Goal: Transaction & Acquisition: Book appointment/travel/reservation

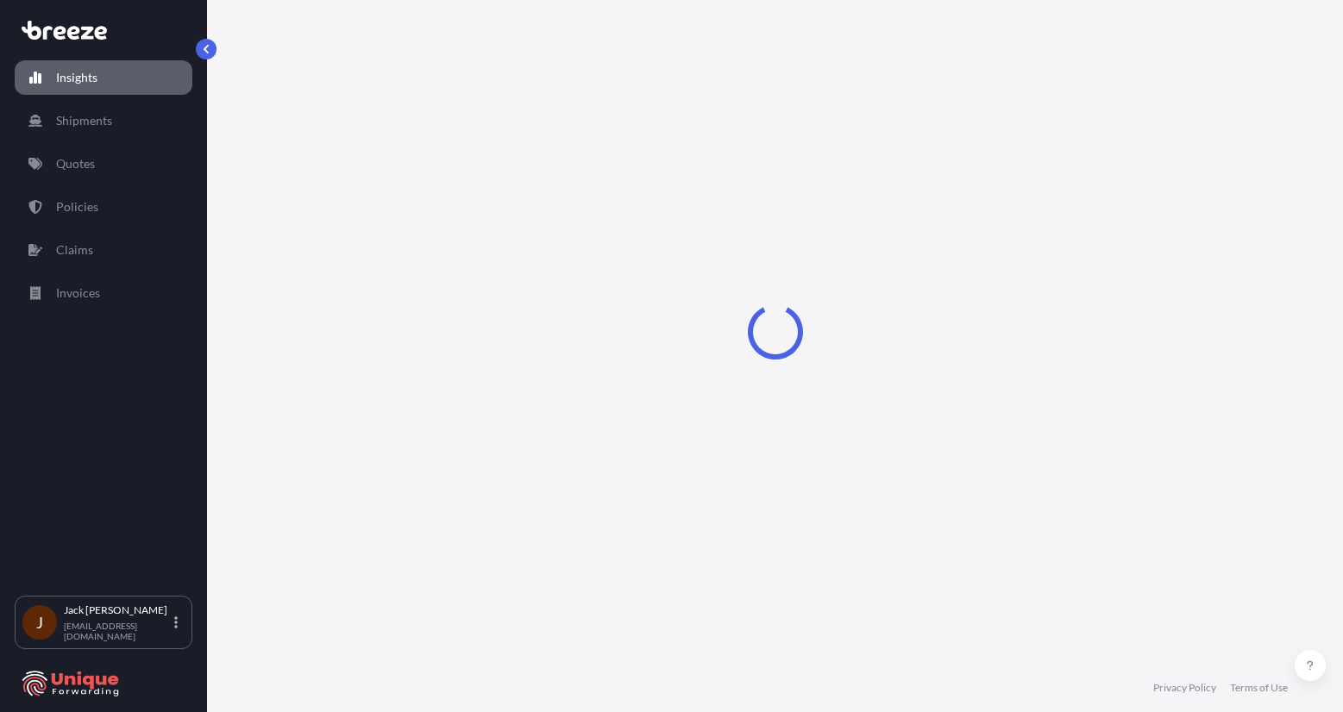
select select "2025"
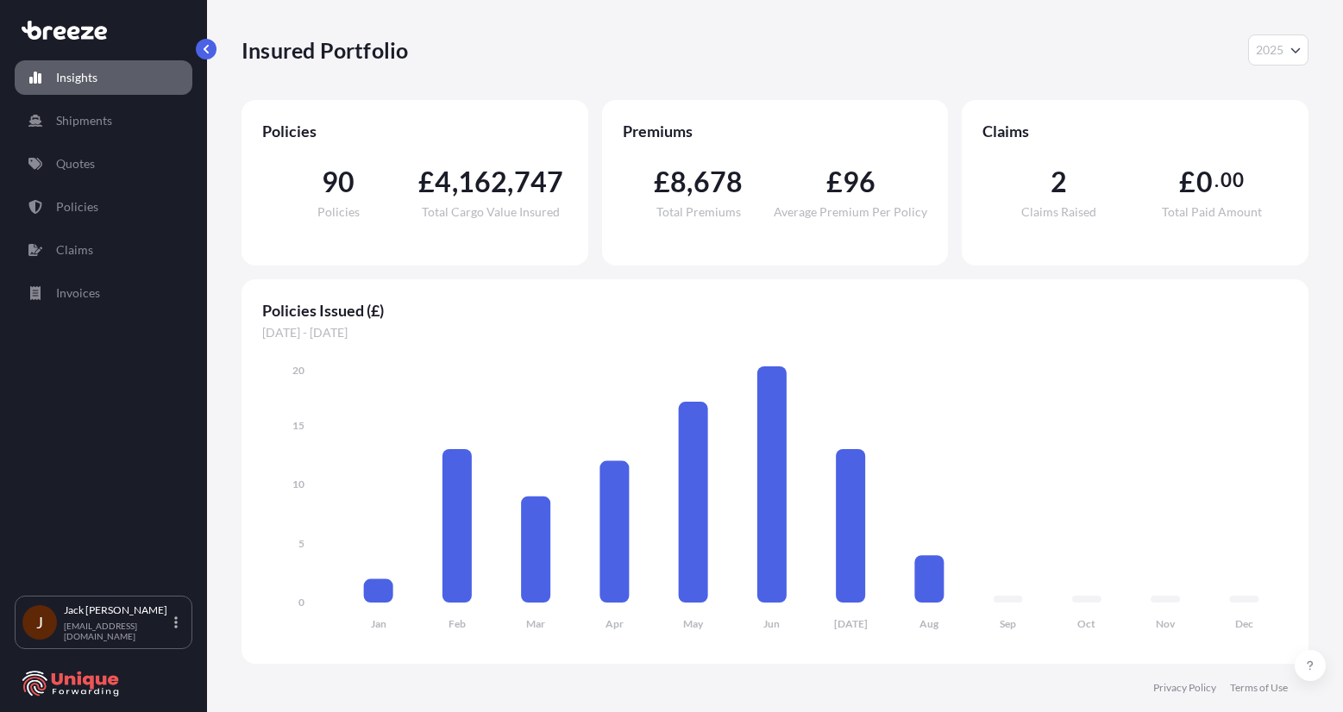
click at [126, 166] on link "Quotes" at bounding box center [104, 164] width 178 height 34
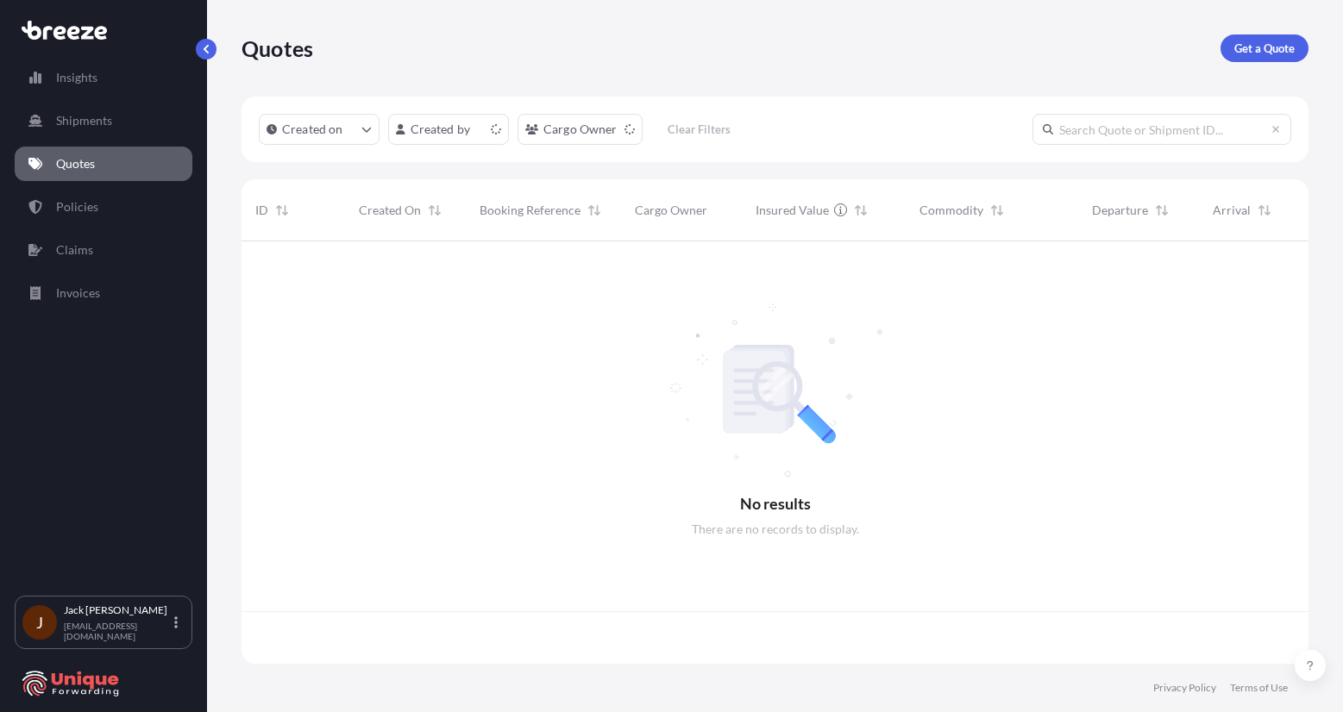
scroll to position [419, 1054]
click at [1278, 51] on p "Get a Quote" at bounding box center [1264, 48] width 60 height 17
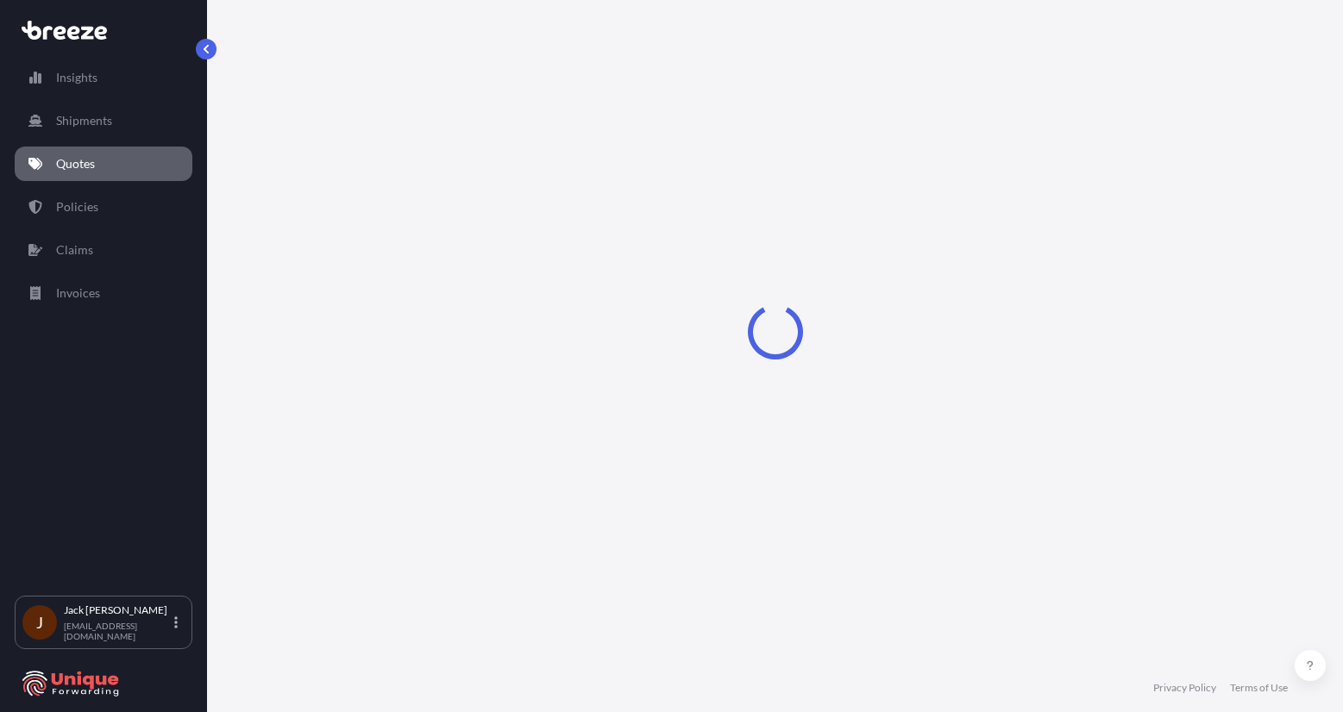
select select "Road"
select select "Sea"
select select "1"
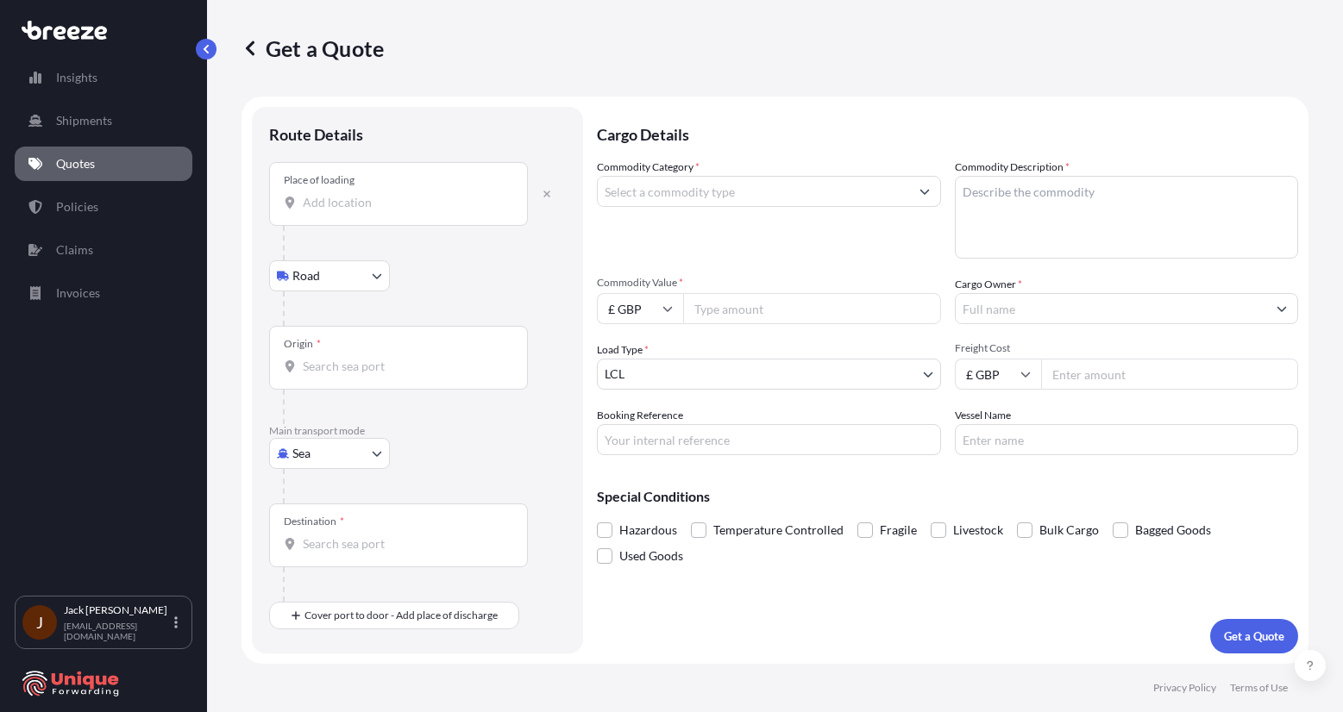
click at [400, 220] on div "Place of loading" at bounding box center [398, 194] width 259 height 64
click at [400, 211] on input "Place of loading" at bounding box center [405, 202] width 204 height 17
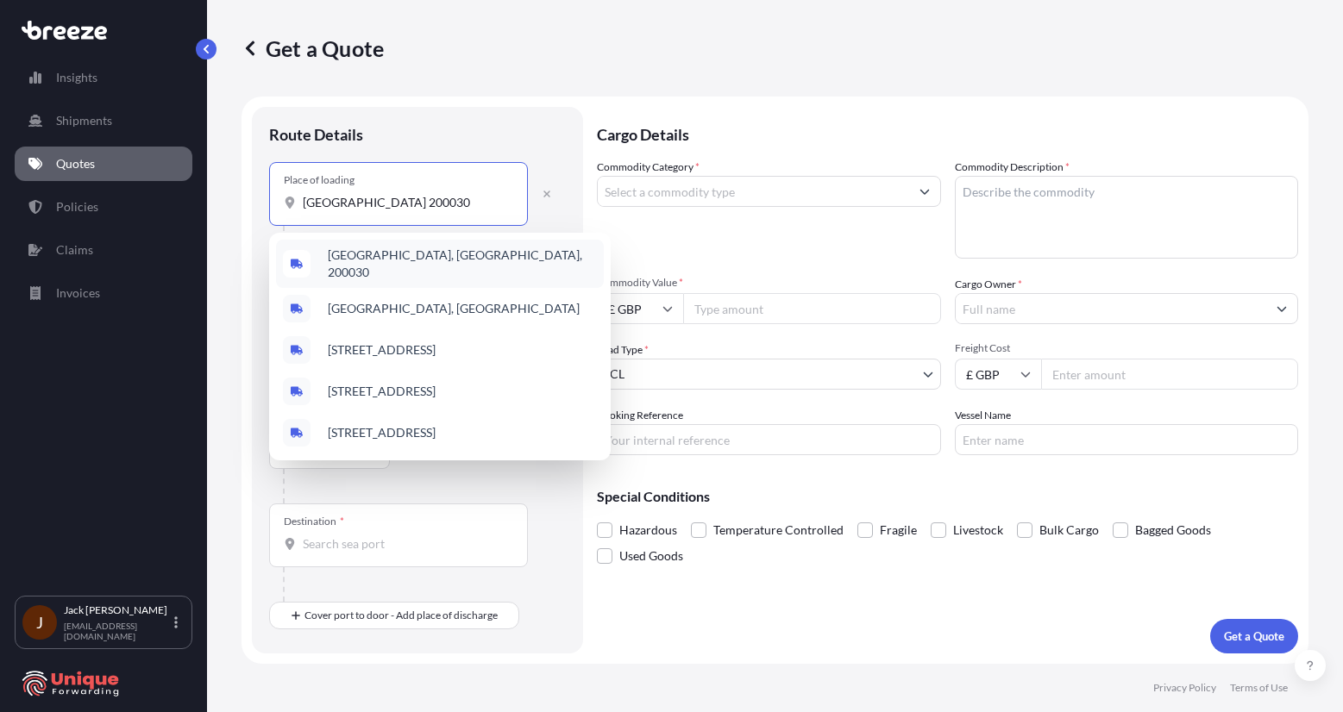
click at [438, 254] on span "[GEOGRAPHIC_DATA], [GEOGRAPHIC_DATA], 200030" at bounding box center [462, 264] width 269 height 34
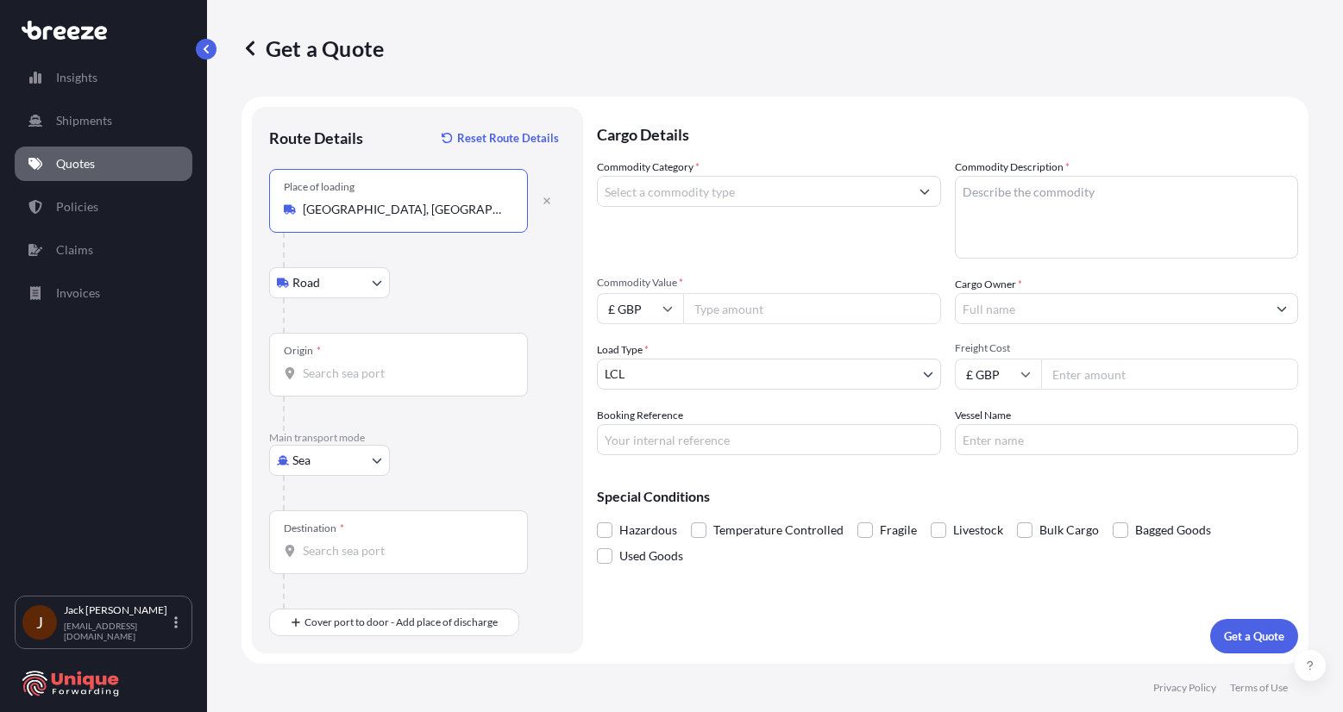
type input "[GEOGRAPHIC_DATA], [GEOGRAPHIC_DATA], 200030"
click at [354, 359] on div "Origin *" at bounding box center [398, 365] width 259 height 64
click at [354, 365] on input "Origin *" at bounding box center [405, 373] width 204 height 17
type input "CNSGH - [GEOGRAPHIC_DATA], [GEOGRAPHIC_DATA]"
click at [379, 527] on div "Destination *" at bounding box center [398, 543] width 259 height 64
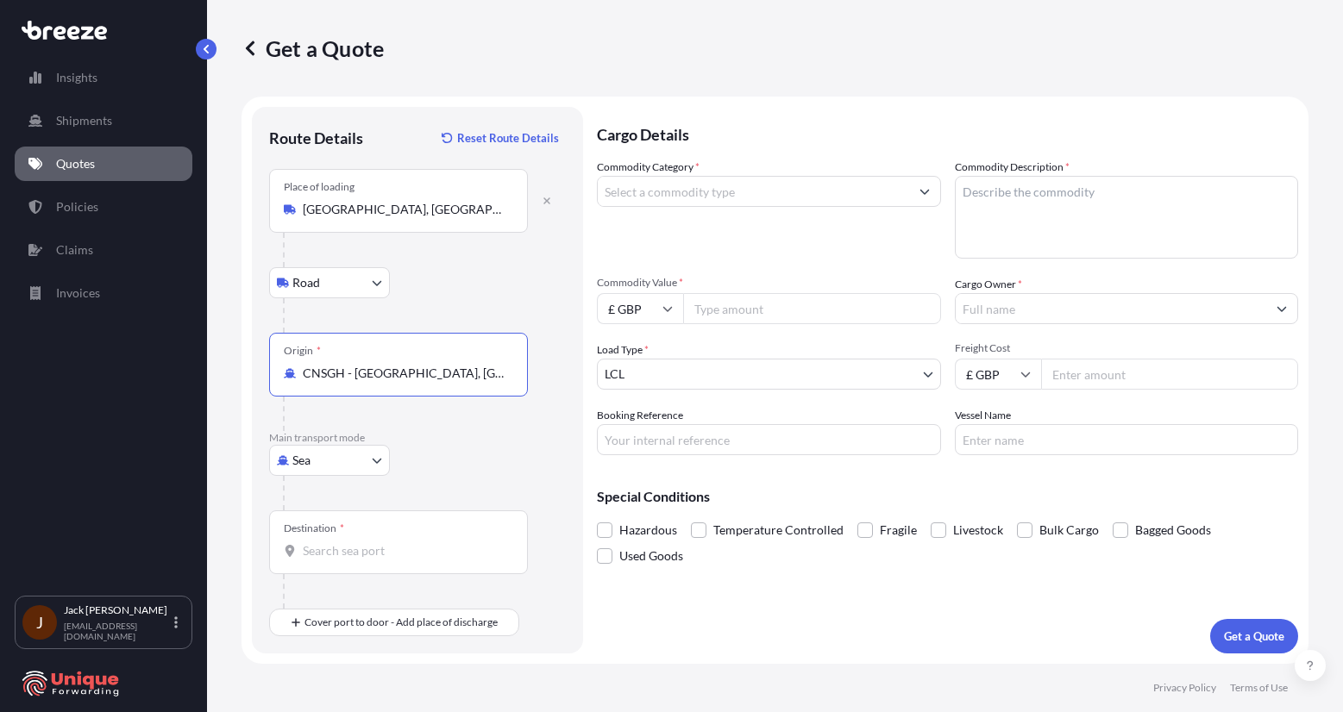
click at [379, 542] on input "Destination *" at bounding box center [405, 550] width 204 height 17
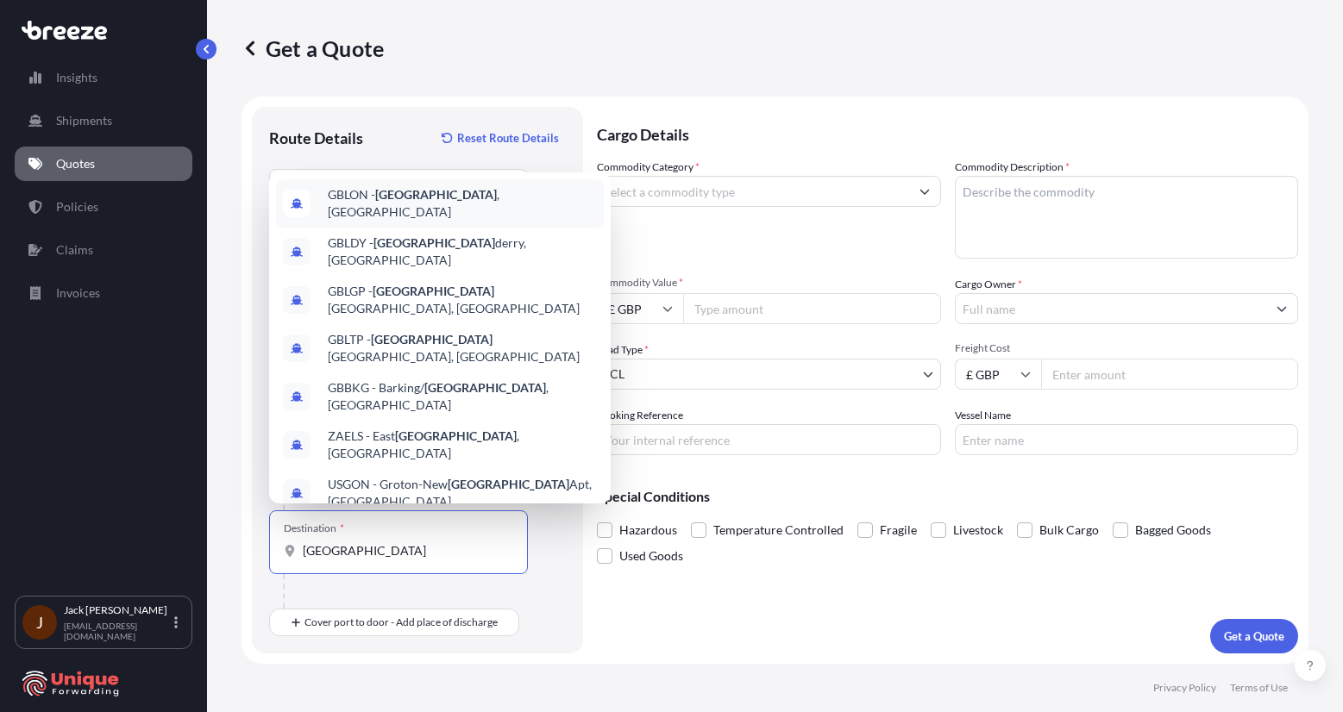
click at [430, 204] on span "GBLON - [GEOGRAPHIC_DATA] , [GEOGRAPHIC_DATA]" at bounding box center [462, 203] width 269 height 34
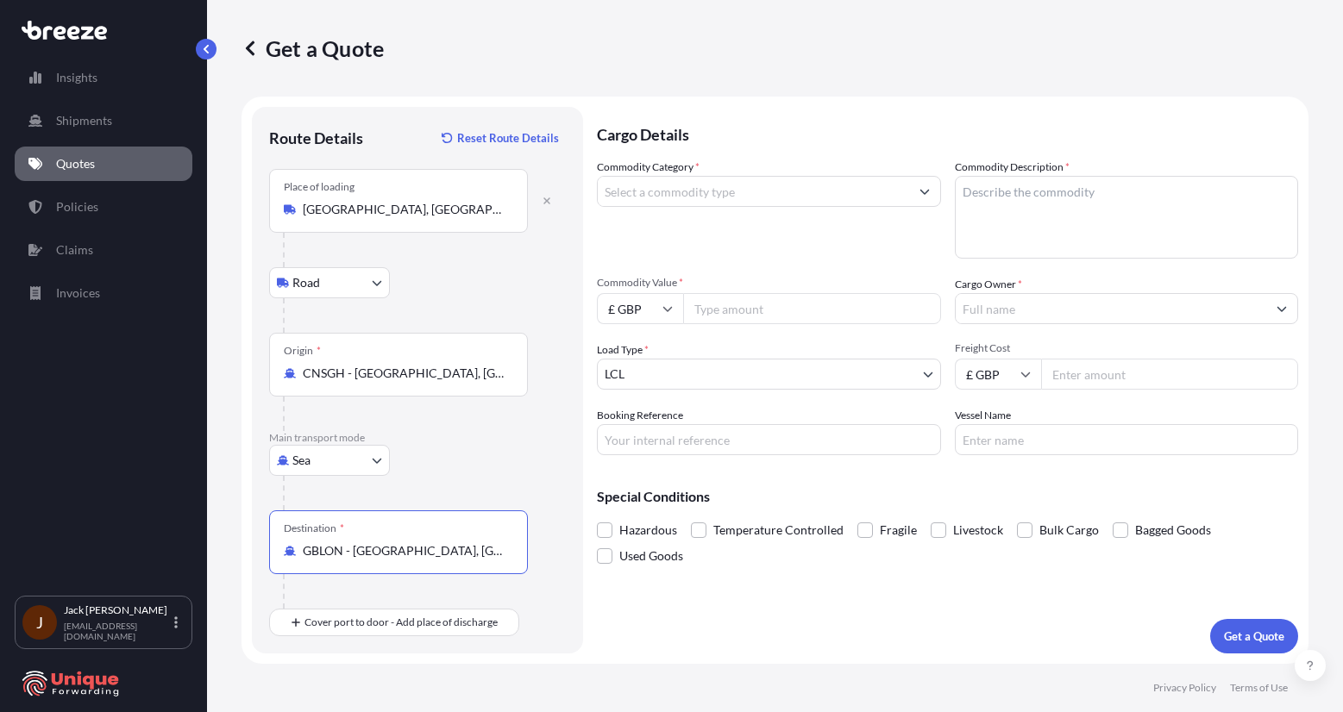
type input "GBLON - [GEOGRAPHIC_DATA], [GEOGRAPHIC_DATA]"
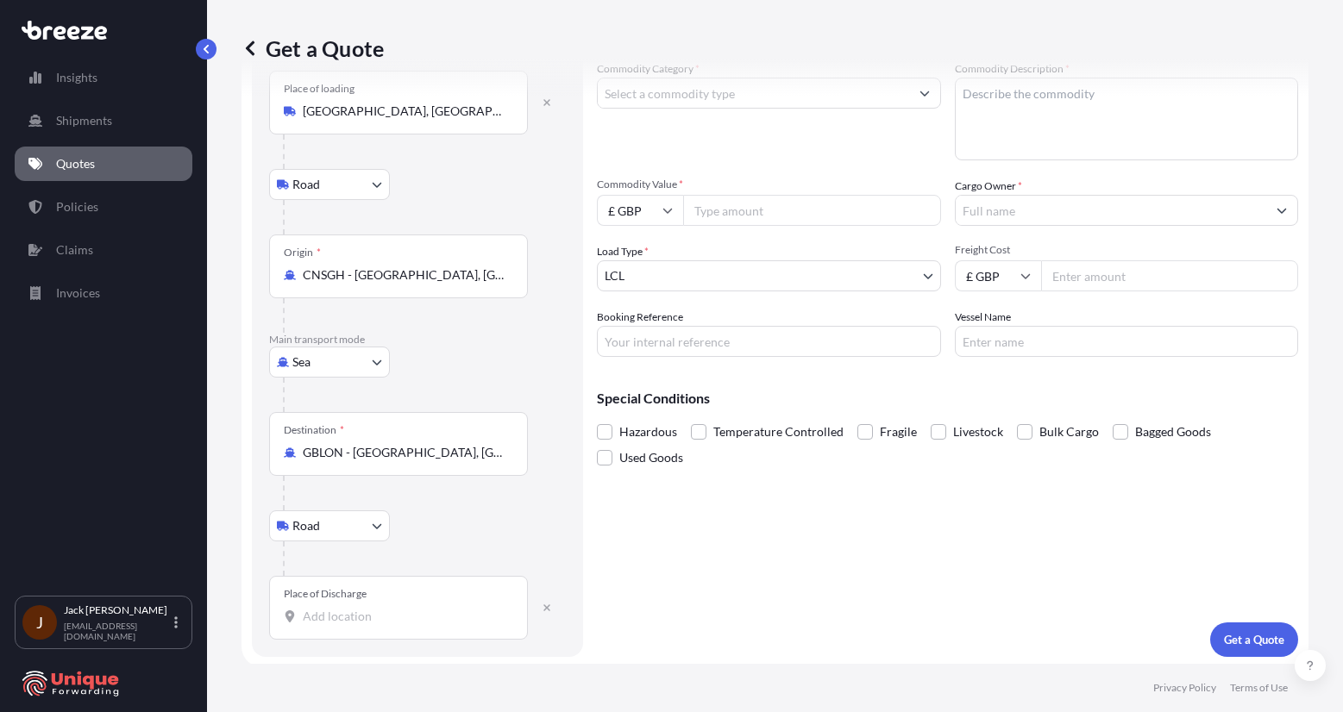
scroll to position [102, 0]
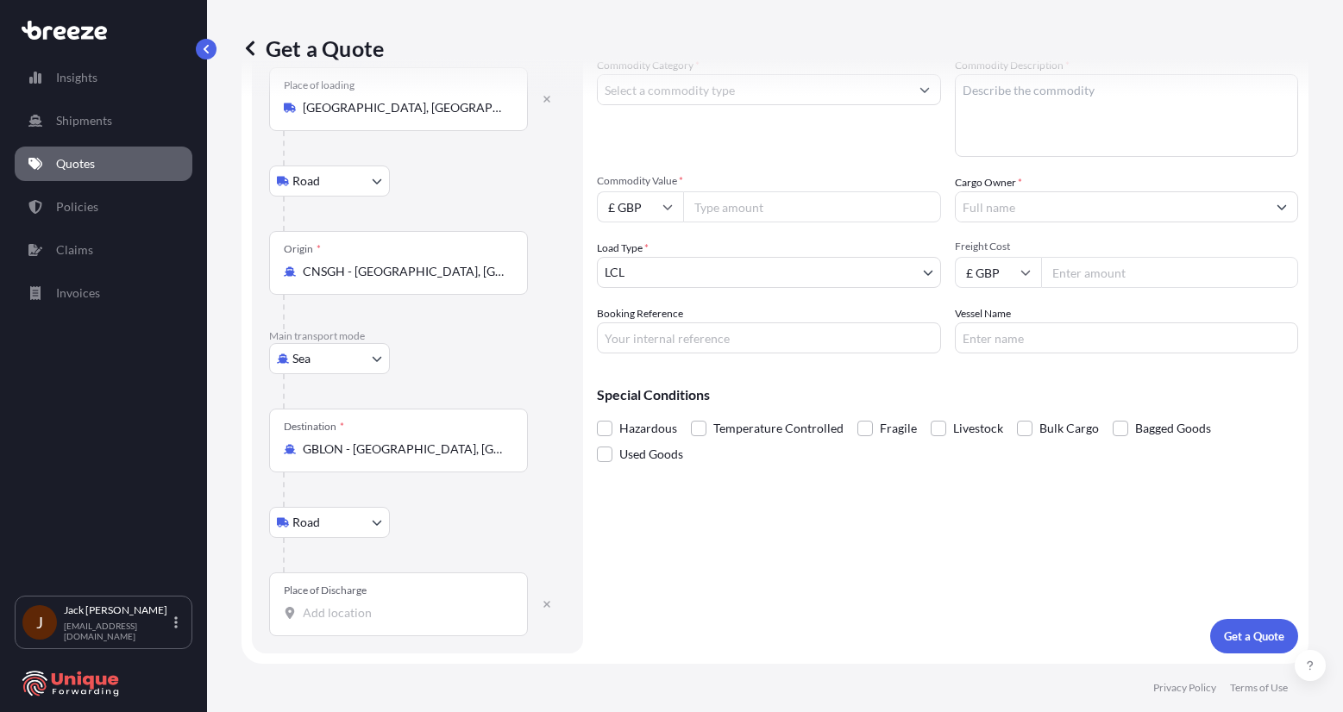
click at [405, 603] on div "Place of Discharge" at bounding box center [398, 605] width 259 height 64
click at [405, 605] on input "Place of Discharge" at bounding box center [405, 613] width 204 height 17
click at [418, 674] on div "S60 5GP , [GEOGRAPHIC_DATA]" at bounding box center [440, 670] width 328 height 41
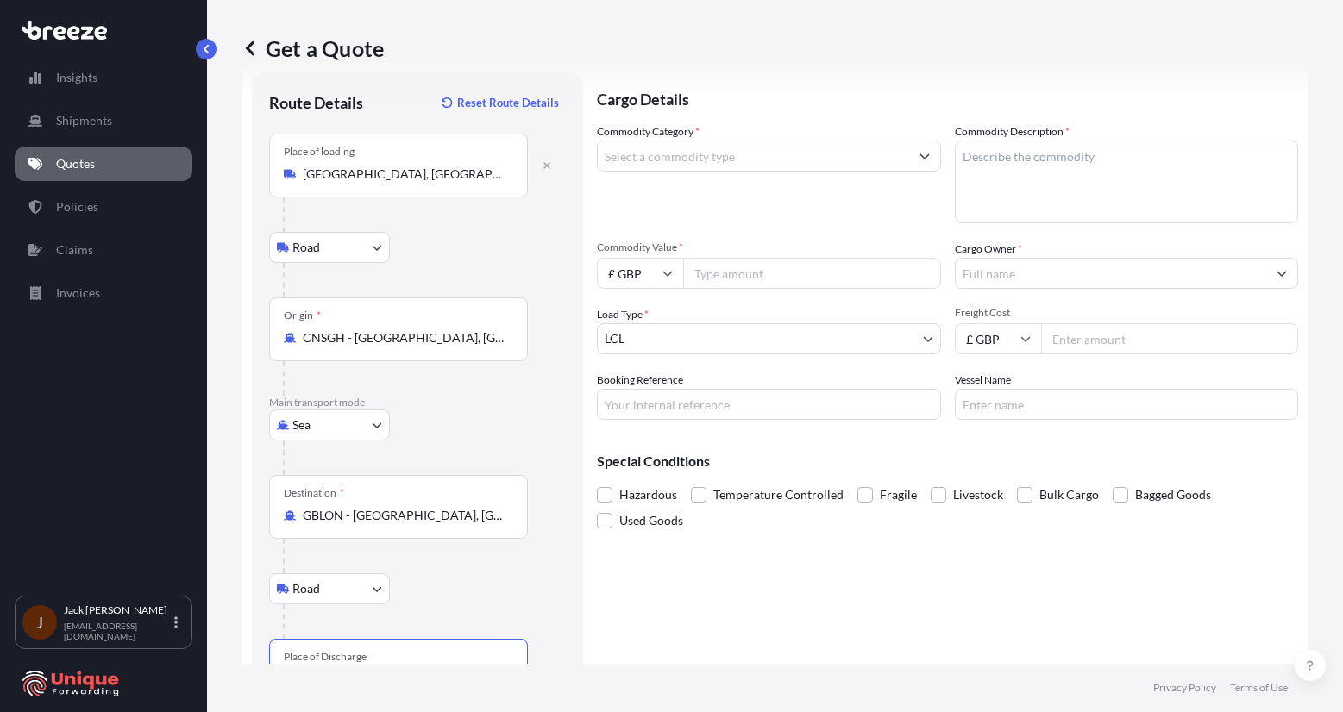
scroll to position [16, 0]
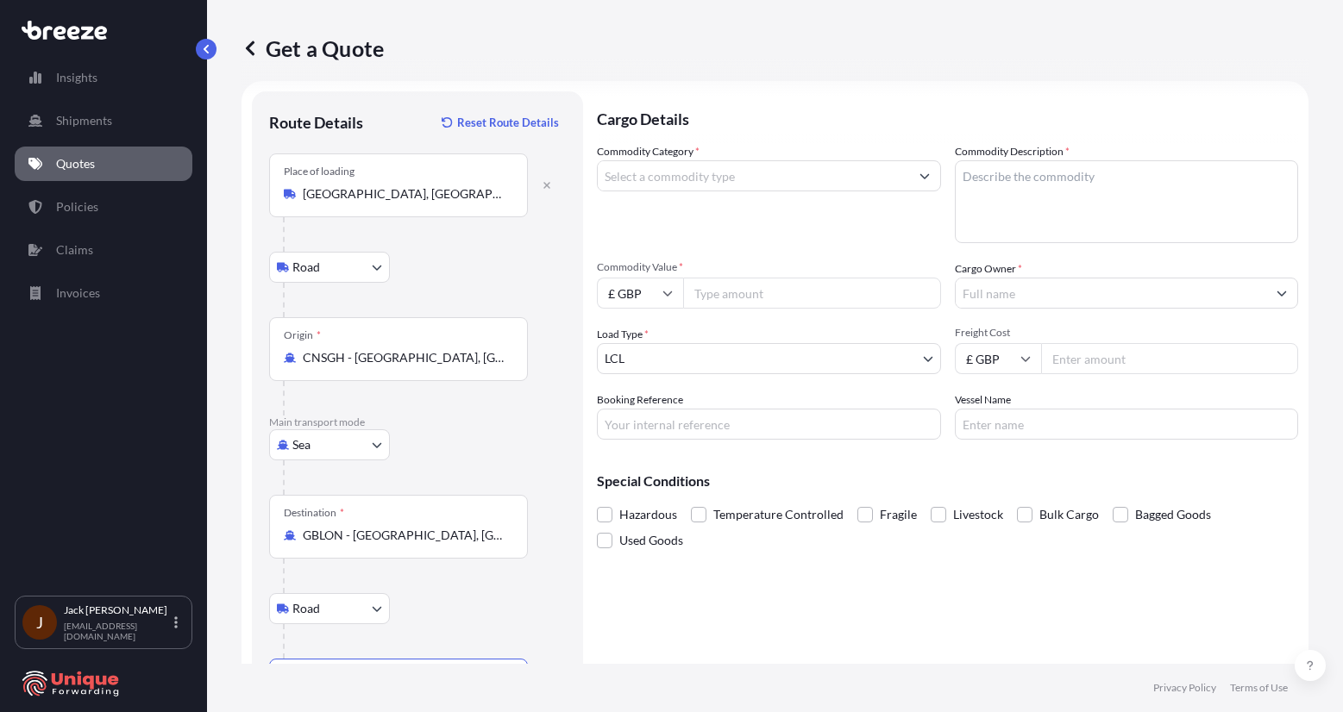
type input "S60 5GP, [GEOGRAPHIC_DATA]"
click at [790, 185] on input "Commodity Category *" at bounding box center [753, 175] width 311 height 31
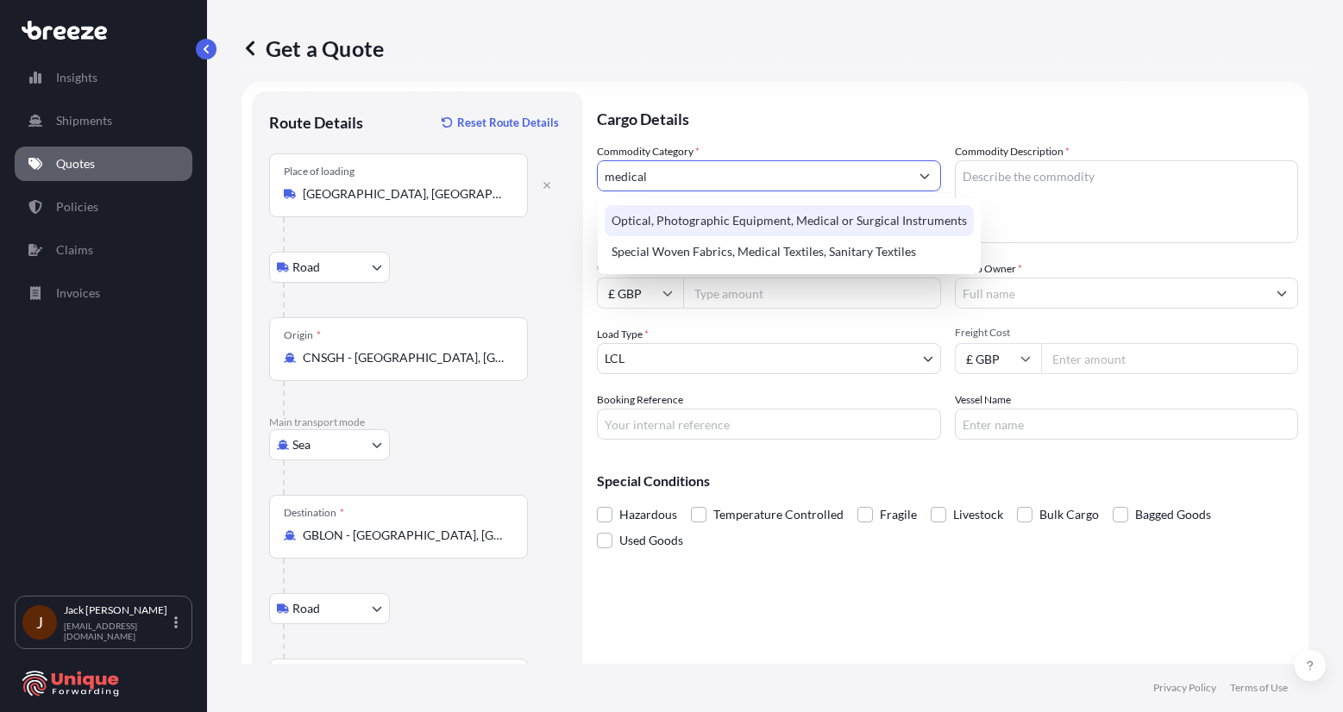
click at [829, 210] on div "Optical, Photographic Equipment, Medical or Surgical Instruments" at bounding box center [789, 220] width 369 height 31
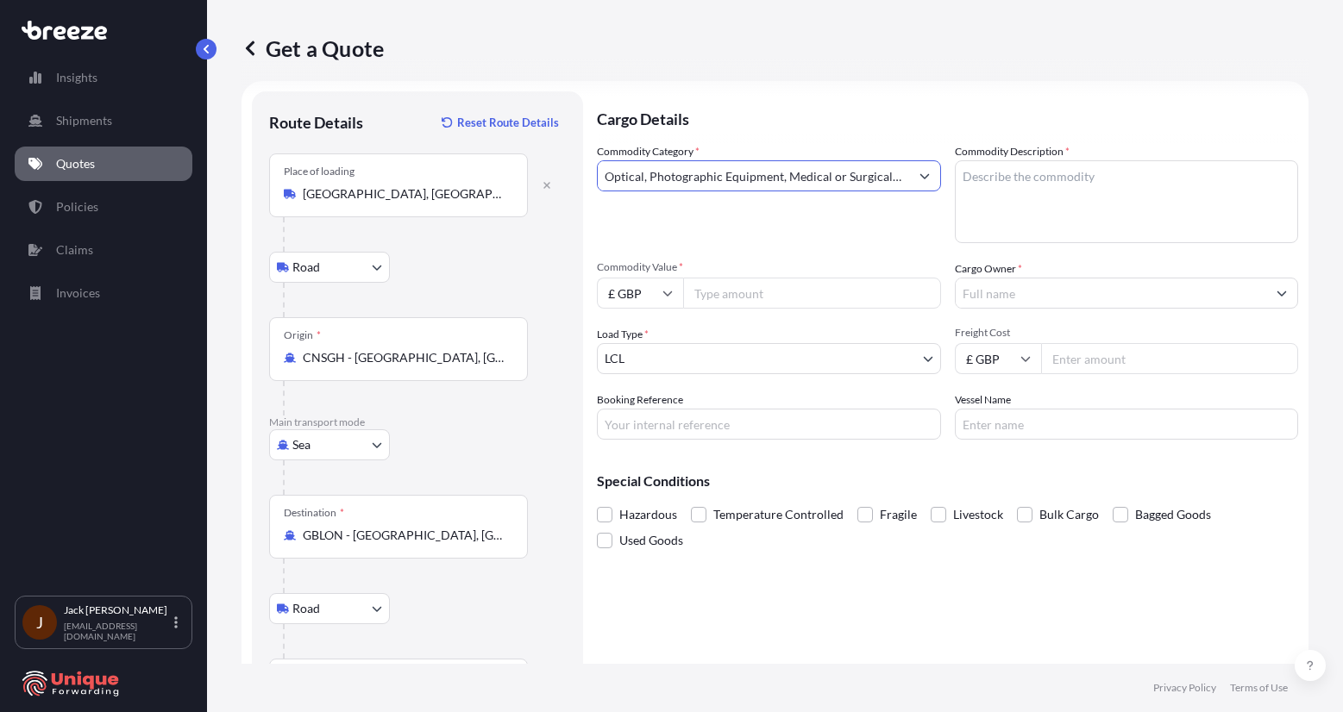
type input "Optical, Photographic Equipment, Medical or Surgical Instruments"
click at [1100, 213] on textarea "Commodity Description *" at bounding box center [1127, 201] width 344 height 83
type textarea "medical goods"
click at [726, 296] on input "Commodity Value *" at bounding box center [812, 293] width 258 height 31
click at [643, 303] on input "£ GBP" at bounding box center [640, 293] width 86 height 31
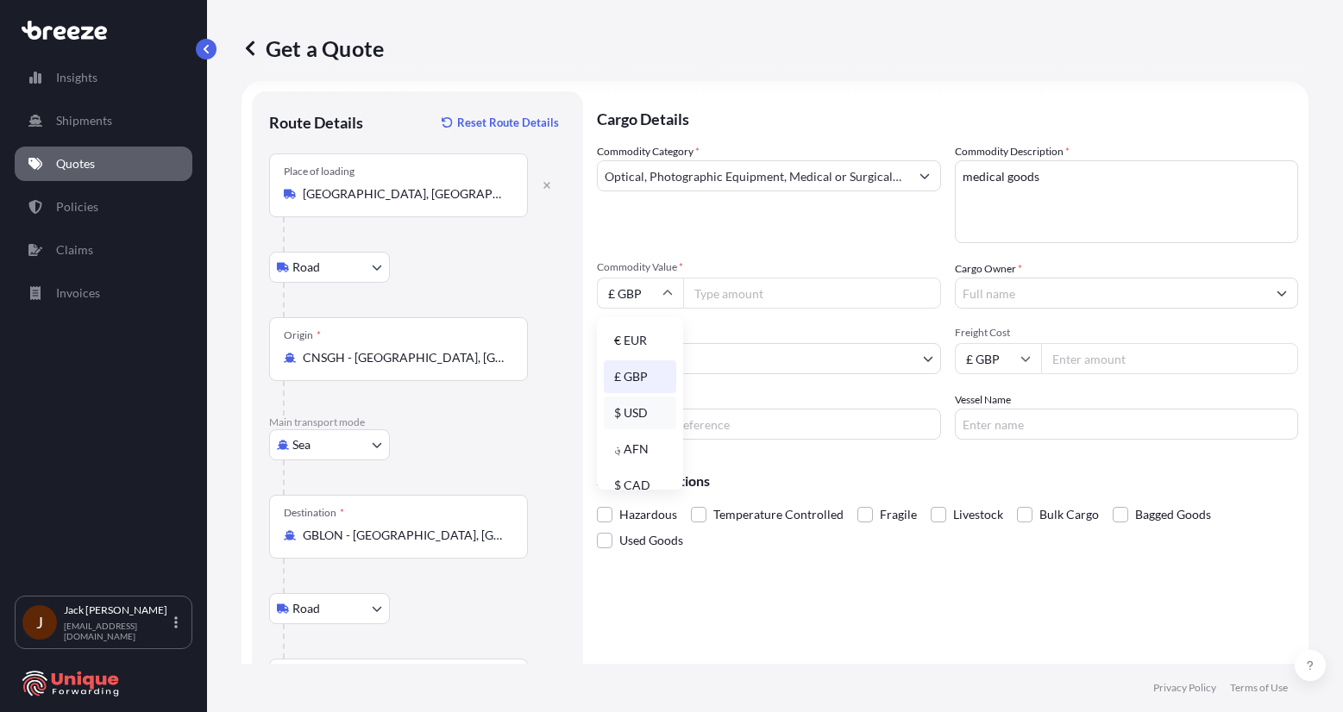
click at [641, 405] on div "$ USD" at bounding box center [640, 413] width 72 height 33
type input "$ USD"
click at [829, 300] on input "Commodity Value *" at bounding box center [812, 293] width 258 height 31
type input "32305"
click at [1036, 299] on input "Cargo Owner *" at bounding box center [1110, 293] width 311 height 31
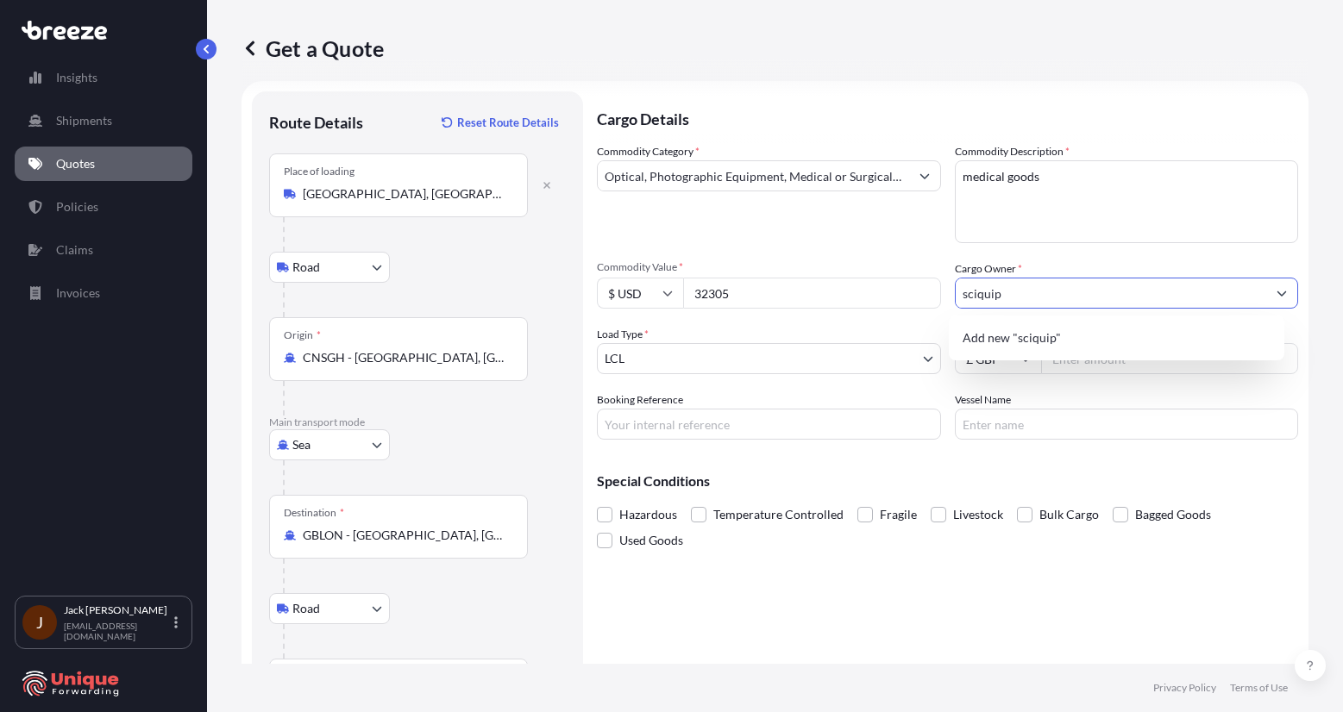
type input "sciquip"
click at [911, 247] on div "Commodity Category * Optical, Photographic Equipment, Medical or Surgical Instr…" at bounding box center [947, 291] width 701 height 297
click at [1174, 599] on div "Cargo Details Commodity Category * Optical, Photographic Equipment, Medical or …" at bounding box center [947, 415] width 701 height 648
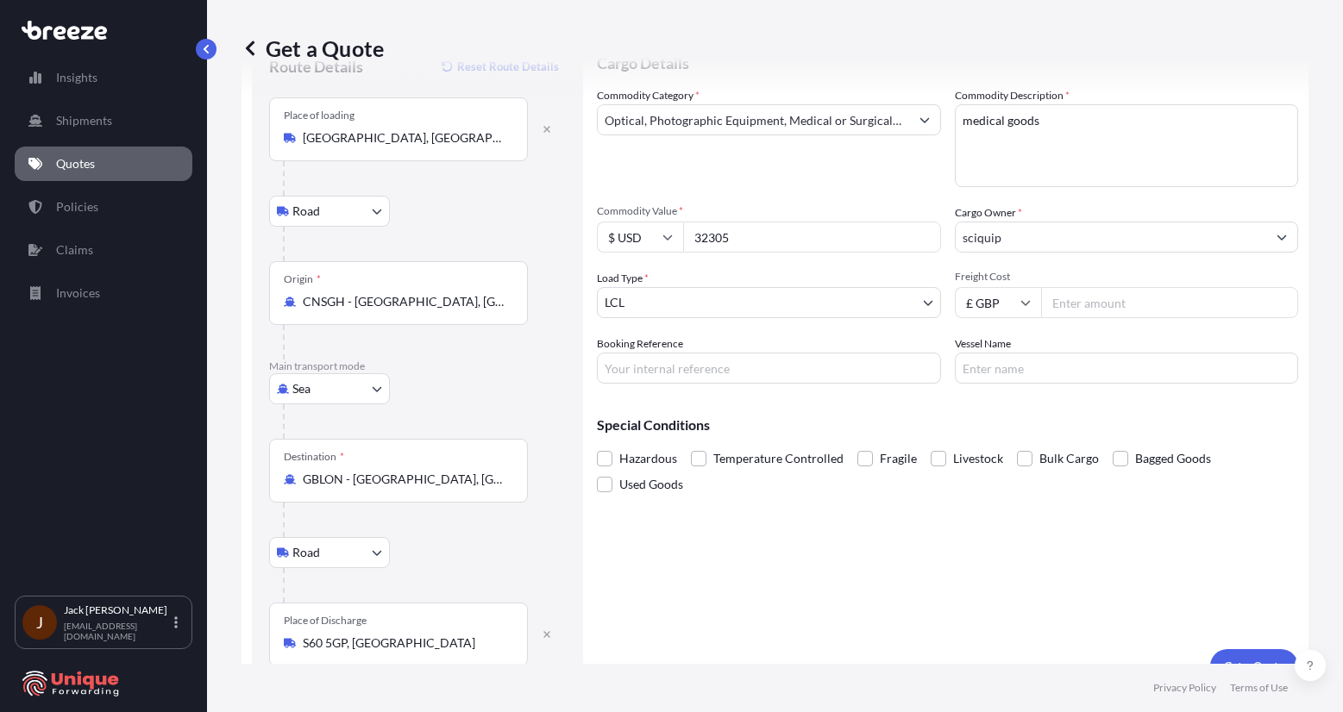
scroll to position [102, 0]
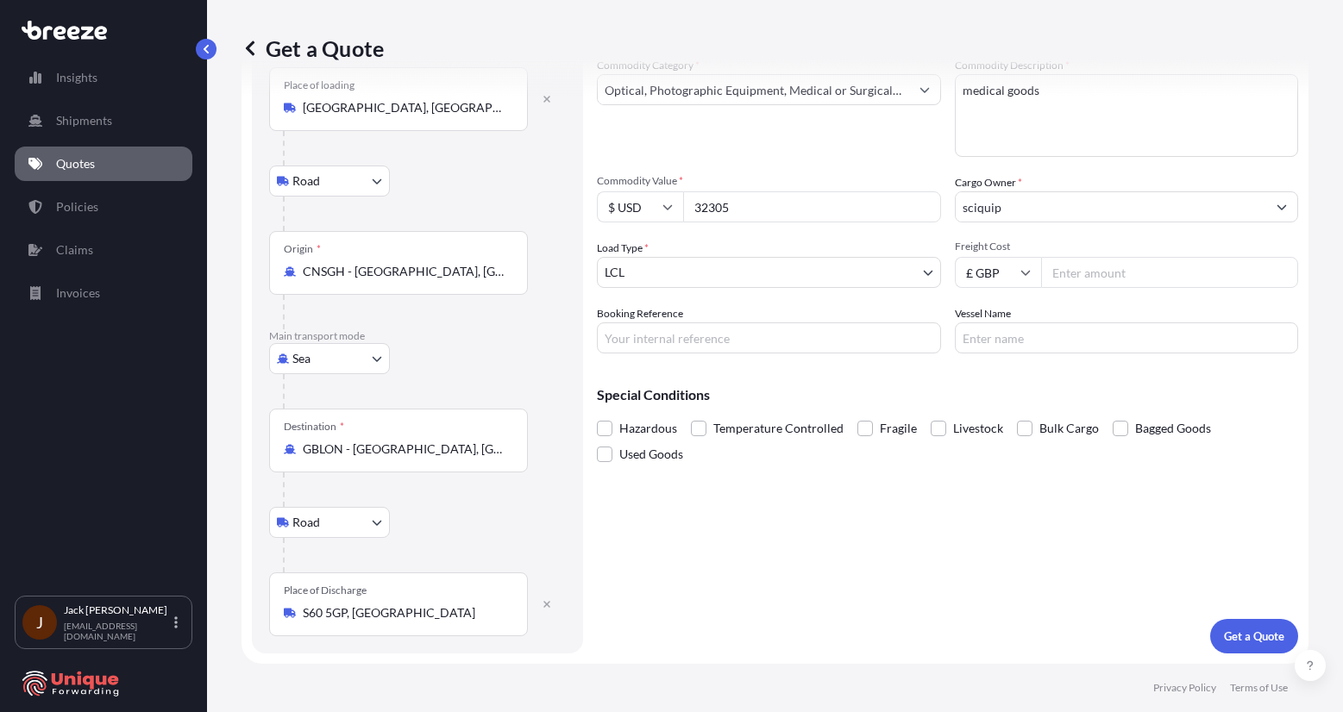
click at [1224, 630] on p "Get a Quote" at bounding box center [1254, 636] width 60 height 17
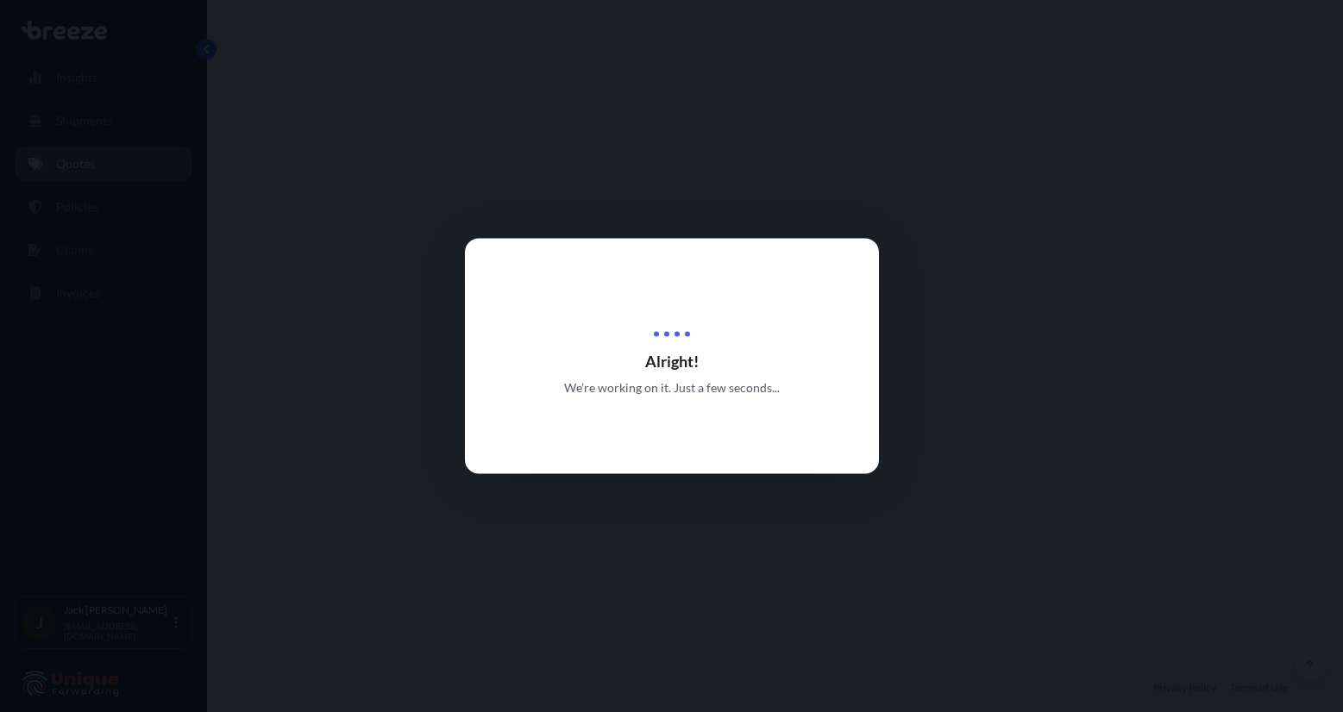
select select "Road"
select select "Sea"
select select "Road"
select select "1"
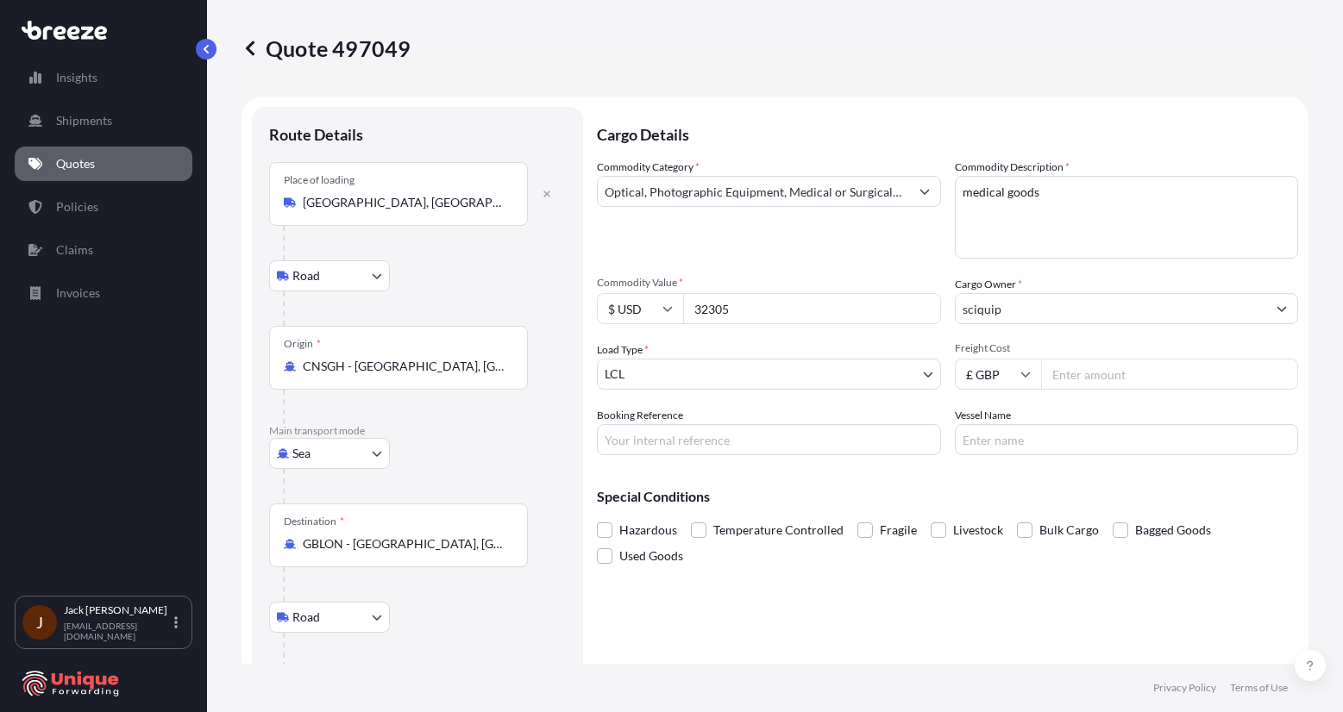
click at [423, 212] on div "Place of loading [GEOGRAPHIC_DATA], [GEOGRAPHIC_DATA], 200030" at bounding box center [398, 194] width 259 height 64
click at [423, 211] on input "[GEOGRAPHIC_DATA], [GEOGRAPHIC_DATA], 200030" at bounding box center [405, 202] width 204 height 17
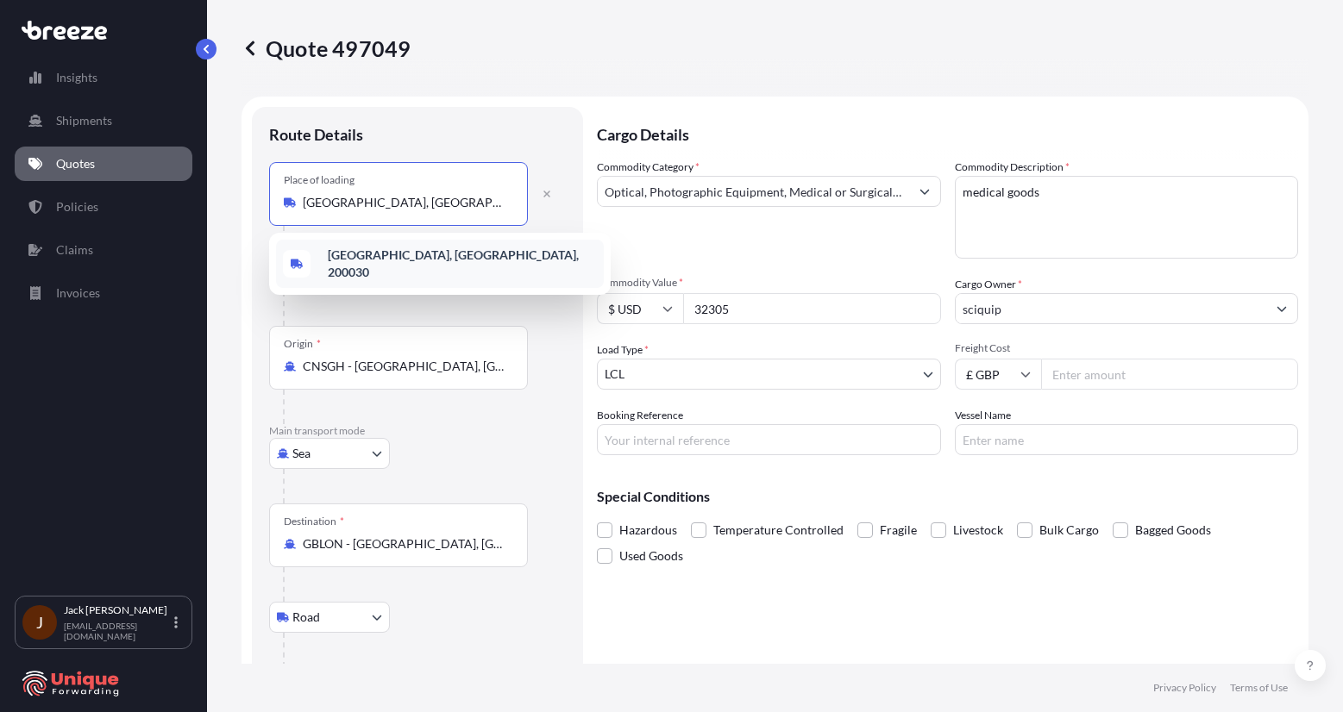
click at [398, 366] on input "CNSGH - [GEOGRAPHIC_DATA], [GEOGRAPHIC_DATA]" at bounding box center [405, 366] width 204 height 17
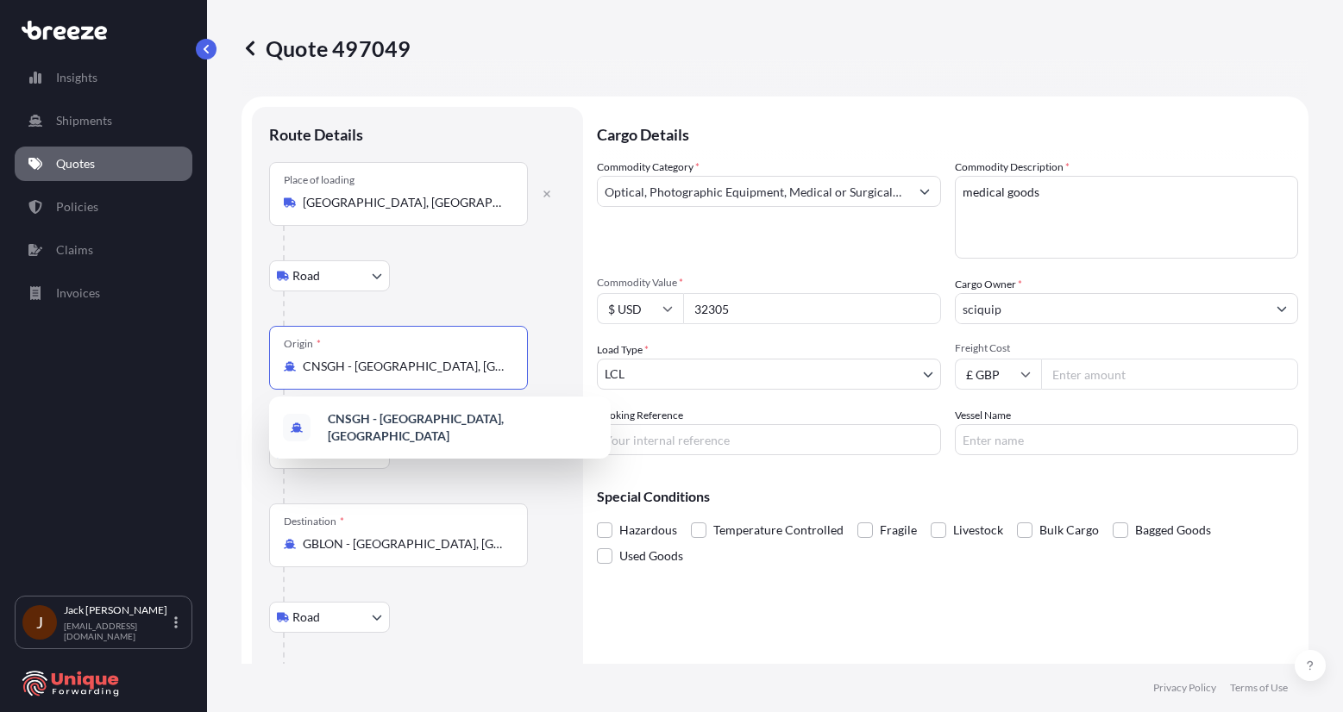
click at [423, 298] on div at bounding box center [424, 308] width 283 height 34
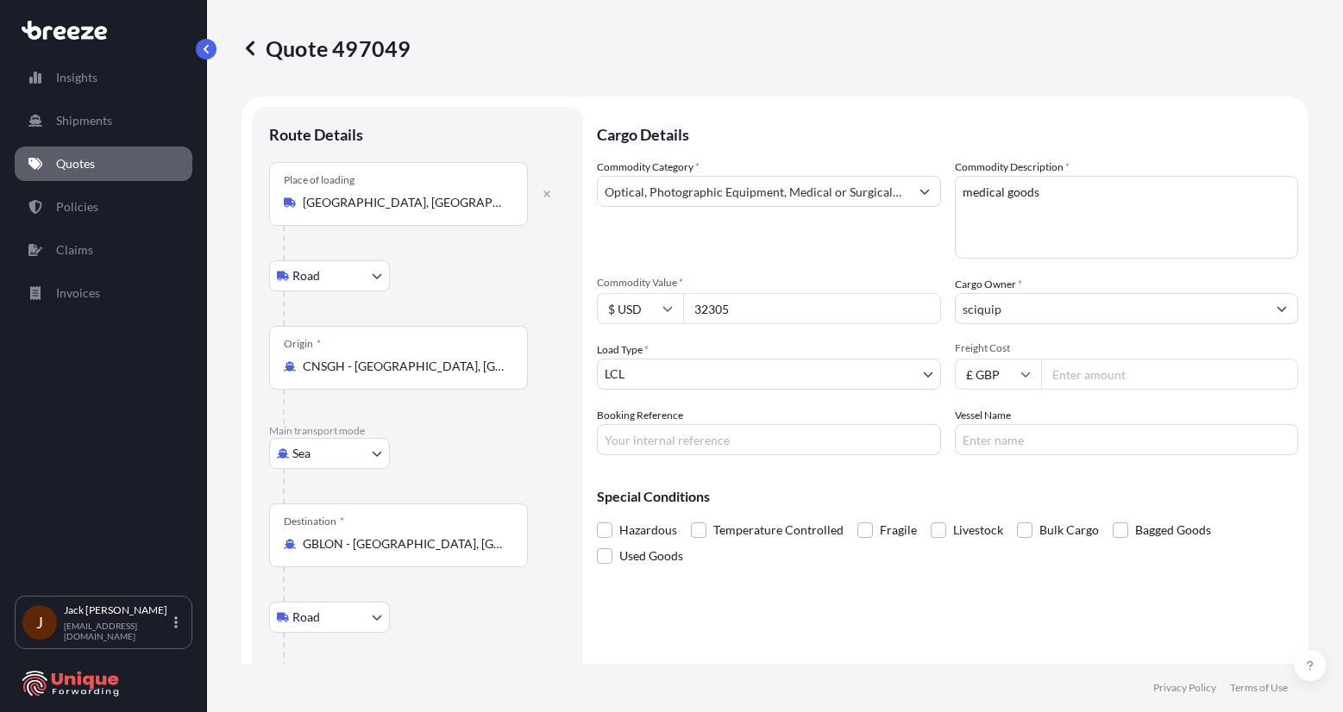
click at [354, 455] on body "1 option available. 1 option available. Insights Shipments Quotes Policies Clai…" at bounding box center [671, 356] width 1343 height 712
click at [329, 521] on div "Air" at bounding box center [329, 529] width 107 height 31
select select "Air"
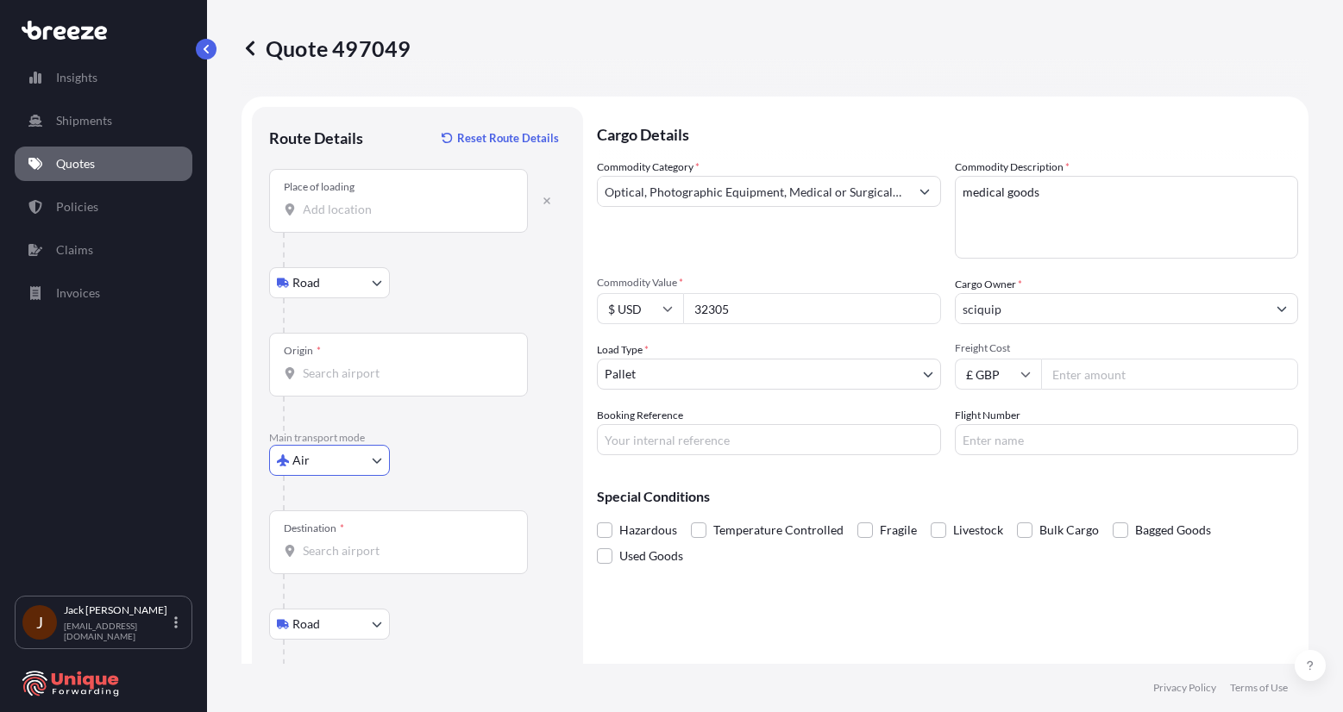
click at [373, 375] on input "Origin *" at bounding box center [405, 373] width 204 height 17
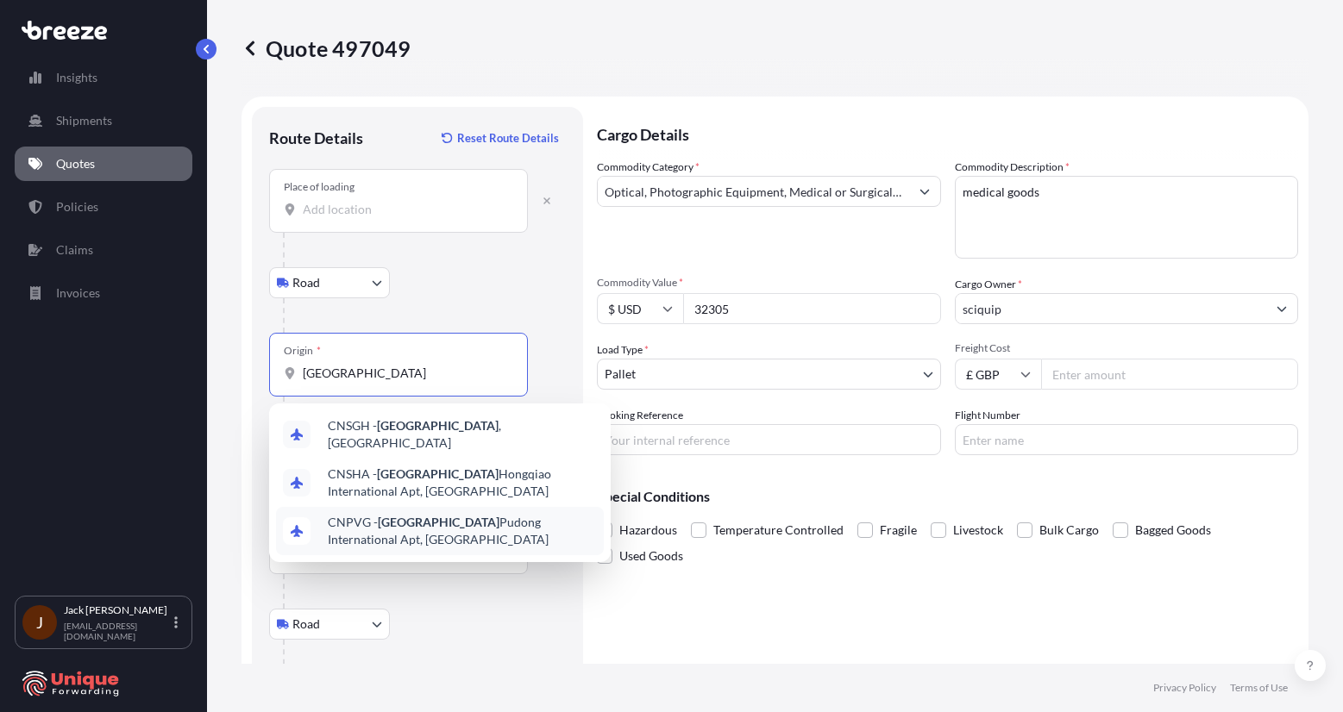
click at [529, 527] on span "CNPVG - Shanghai Pudong International Apt, [GEOGRAPHIC_DATA]" at bounding box center [462, 531] width 269 height 34
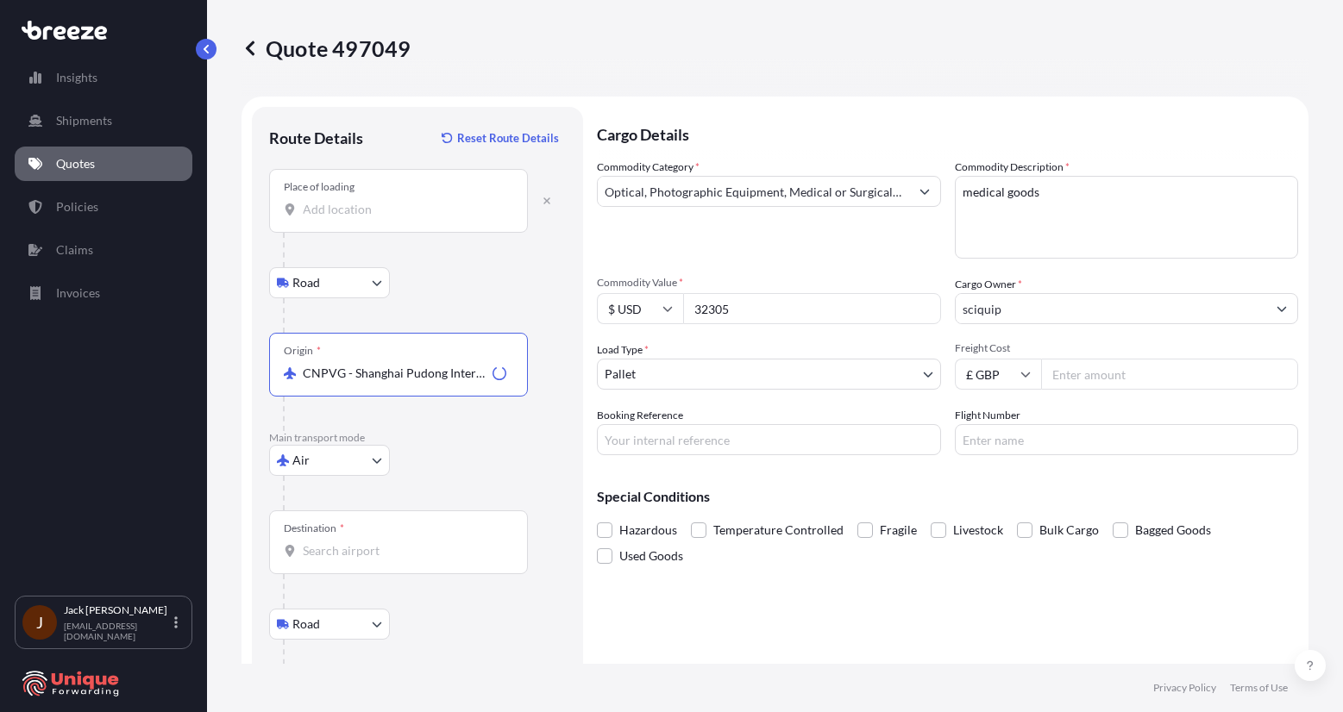
type input "CNPVG - Shanghai Pudong International Apt, [GEOGRAPHIC_DATA]"
click at [393, 561] on div "Destination *" at bounding box center [398, 543] width 259 height 64
click at [393, 560] on input "Destination *" at bounding box center [405, 550] width 204 height 17
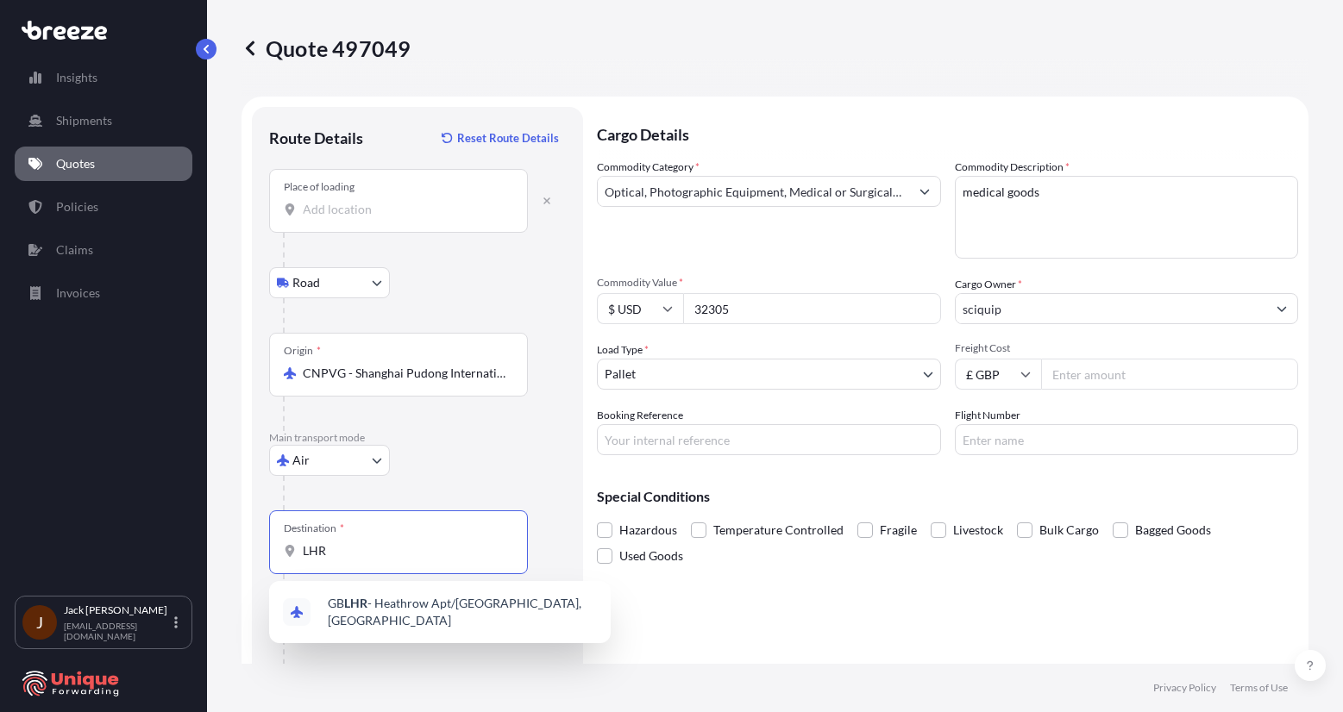
click at [434, 602] on span "GB LHR - Heathrow Apt/[GEOGRAPHIC_DATA], [GEOGRAPHIC_DATA]" at bounding box center [462, 612] width 269 height 34
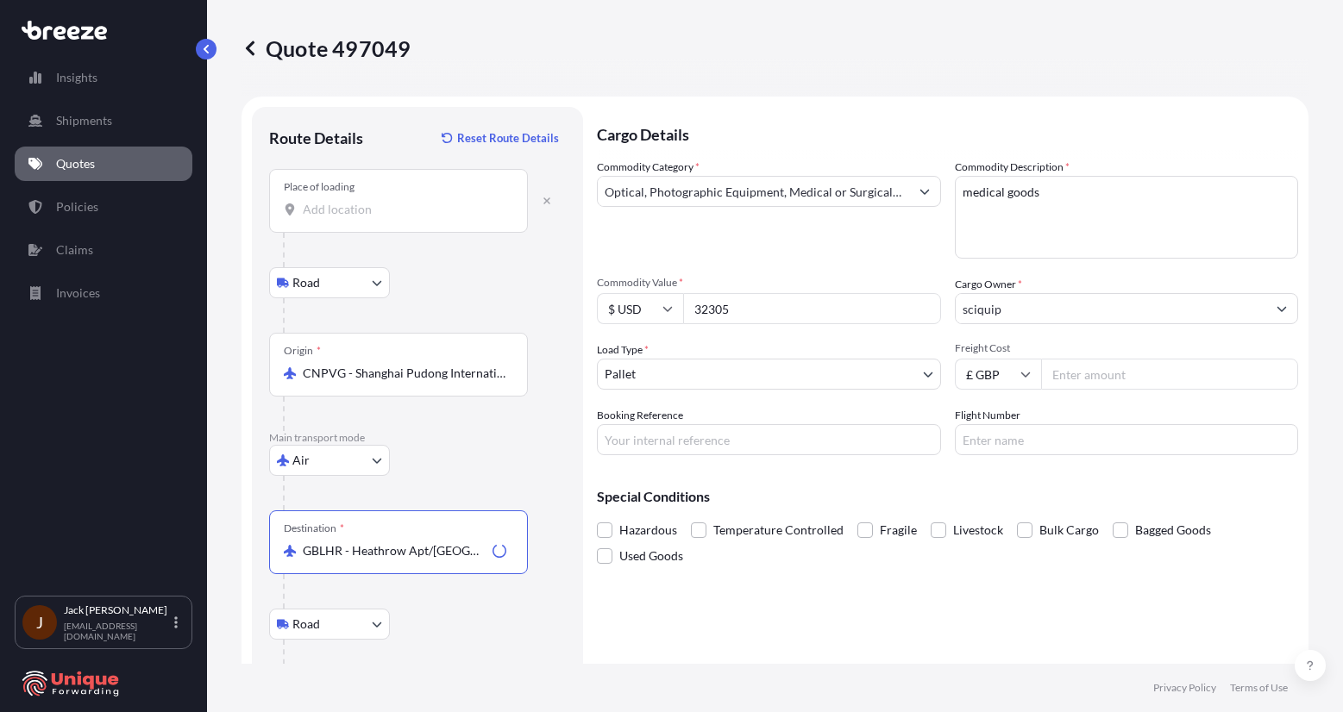
type input "GBLHR - Heathrow Apt/[GEOGRAPHIC_DATA], [GEOGRAPHIC_DATA]"
click at [429, 622] on div "Road Road Rail" at bounding box center [417, 624] width 297 height 31
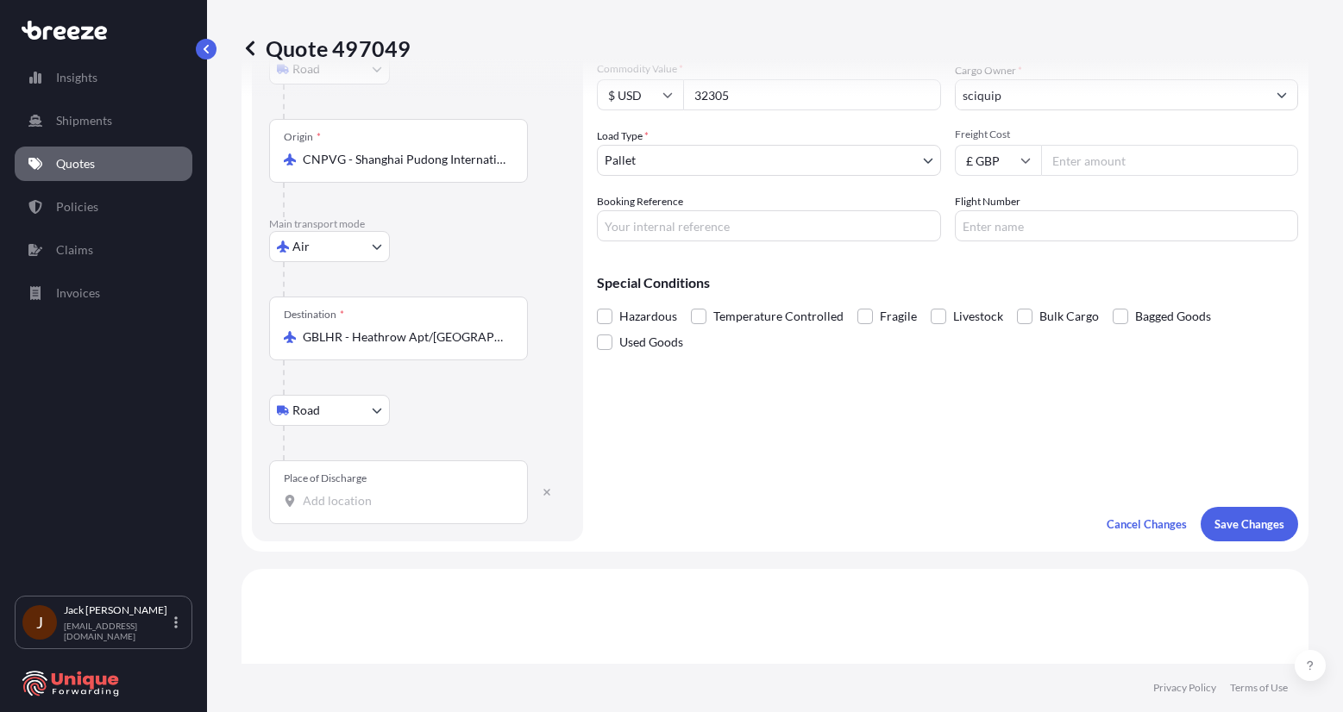
scroll to position [345, 0]
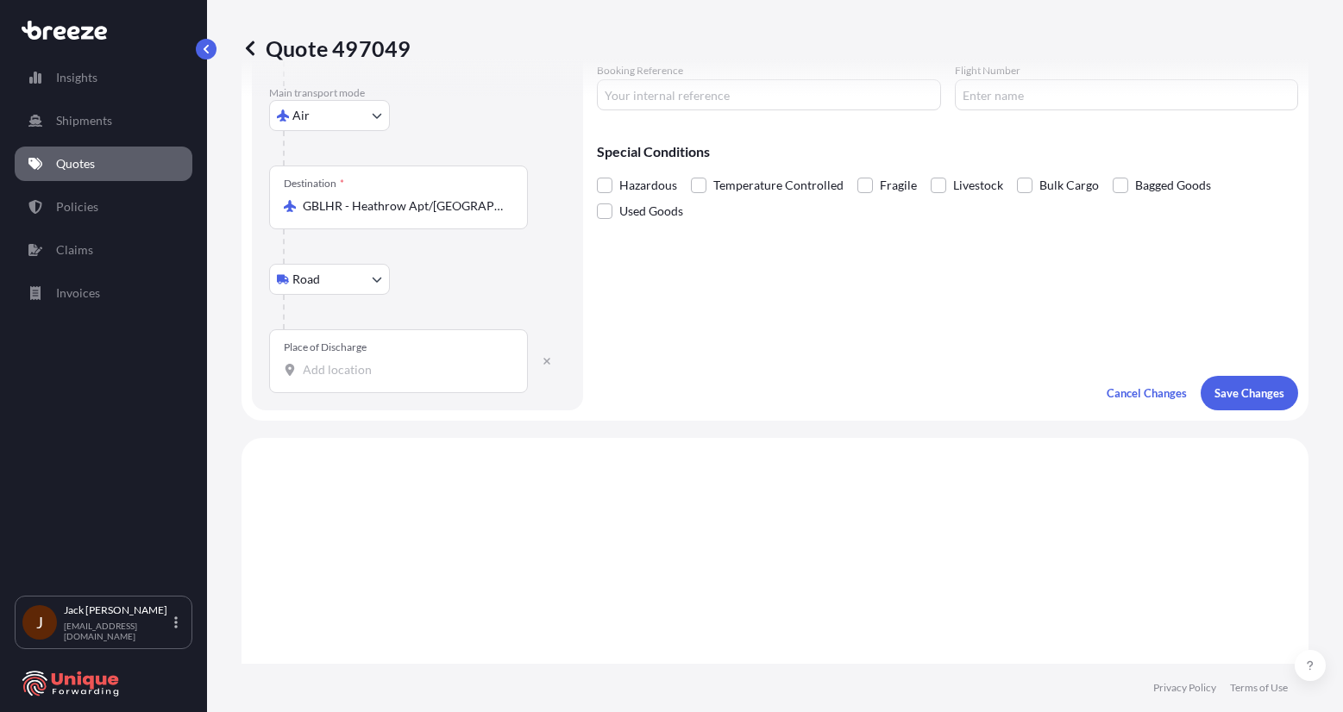
click at [434, 383] on div "Place of Discharge" at bounding box center [398, 361] width 259 height 64
click at [434, 379] on input "Place of Discharge" at bounding box center [405, 369] width 204 height 17
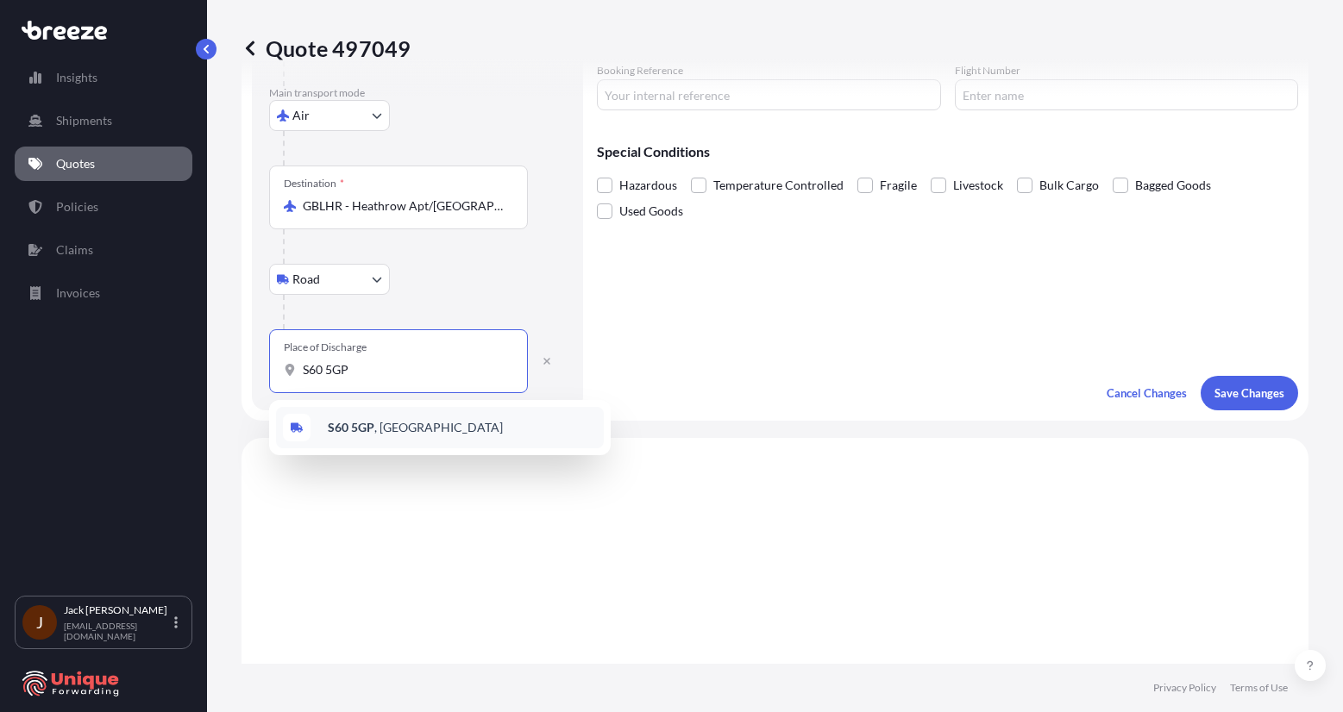
click at [447, 427] on div "S60 5GP , [GEOGRAPHIC_DATA]" at bounding box center [440, 427] width 328 height 41
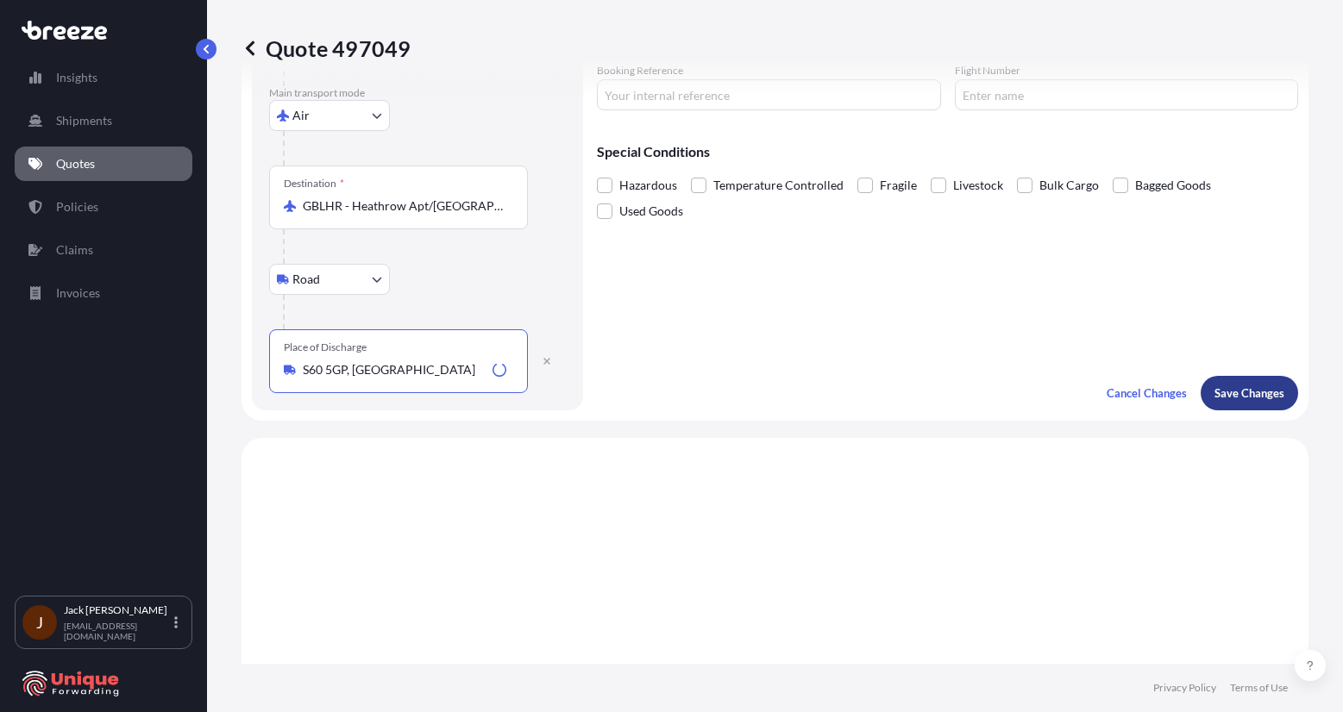
type input "S60 5GP, [GEOGRAPHIC_DATA]"
click at [1262, 385] on p "Save Changes" at bounding box center [1249, 393] width 70 height 17
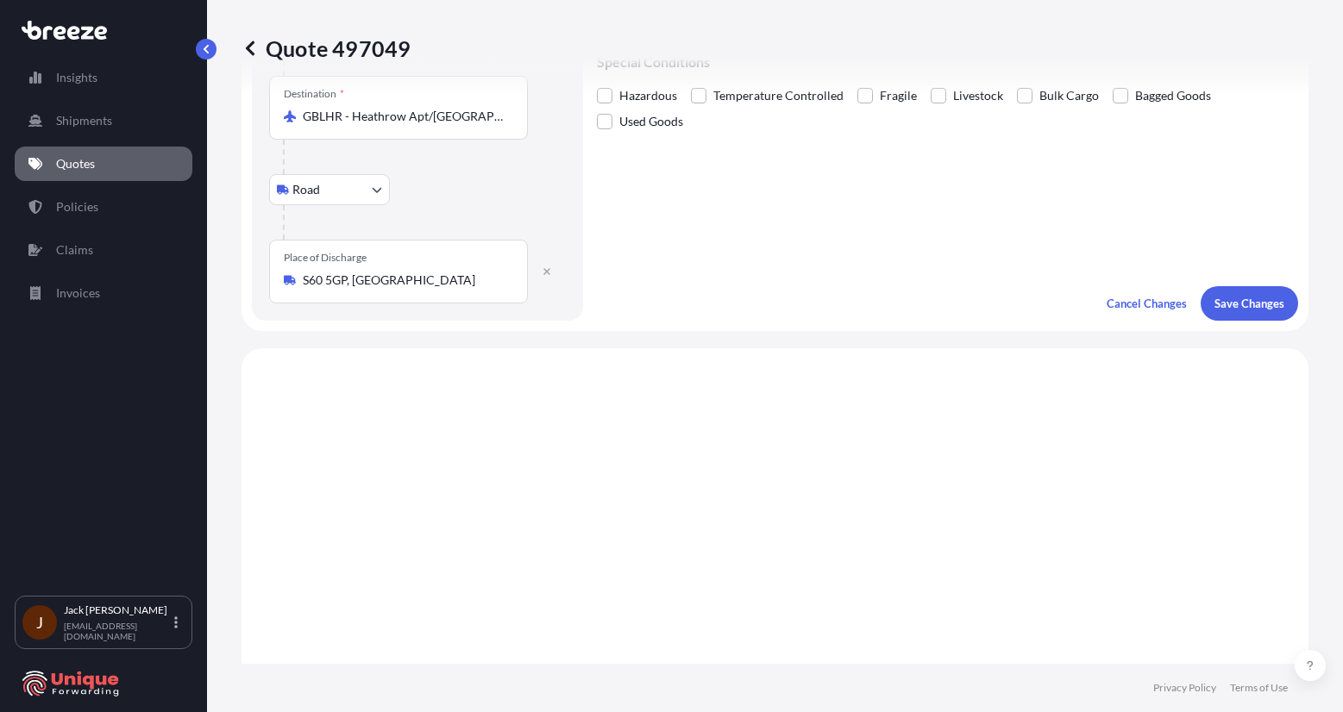
scroll to position [517, 0]
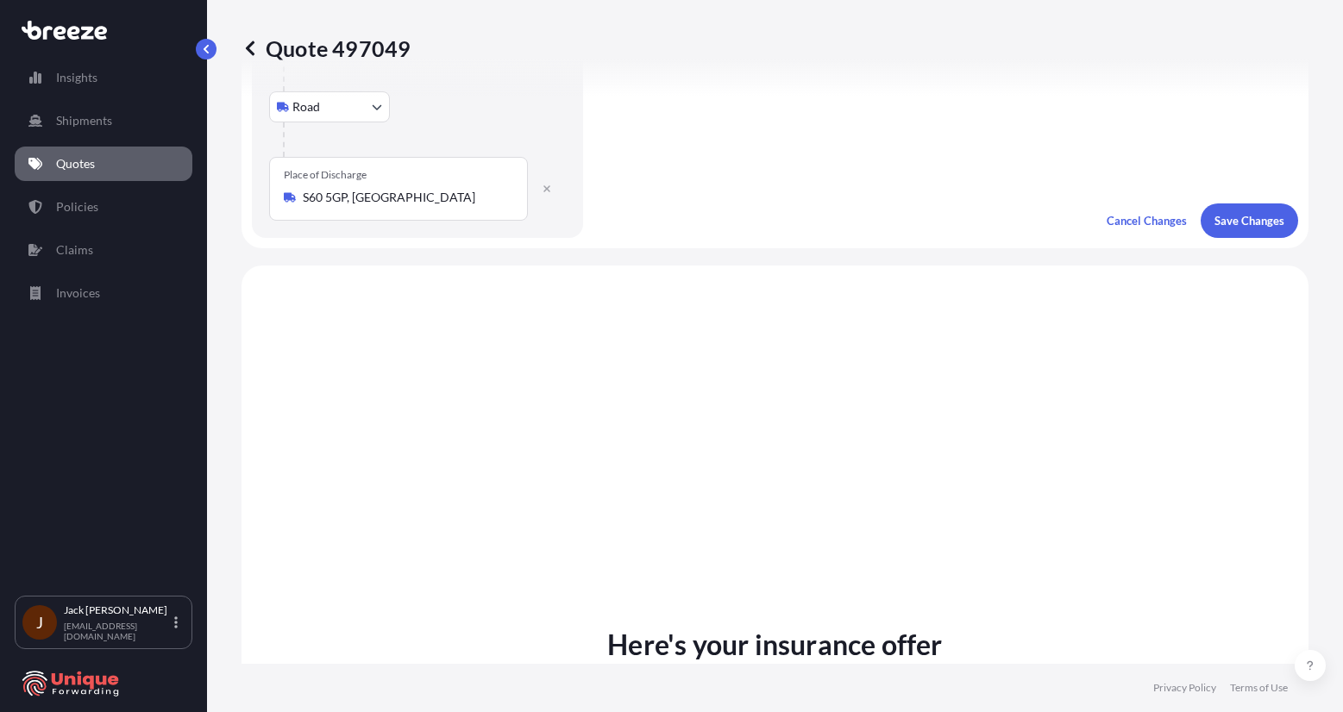
click at [1237, 233] on button "Save Changes" at bounding box center [1248, 221] width 97 height 34
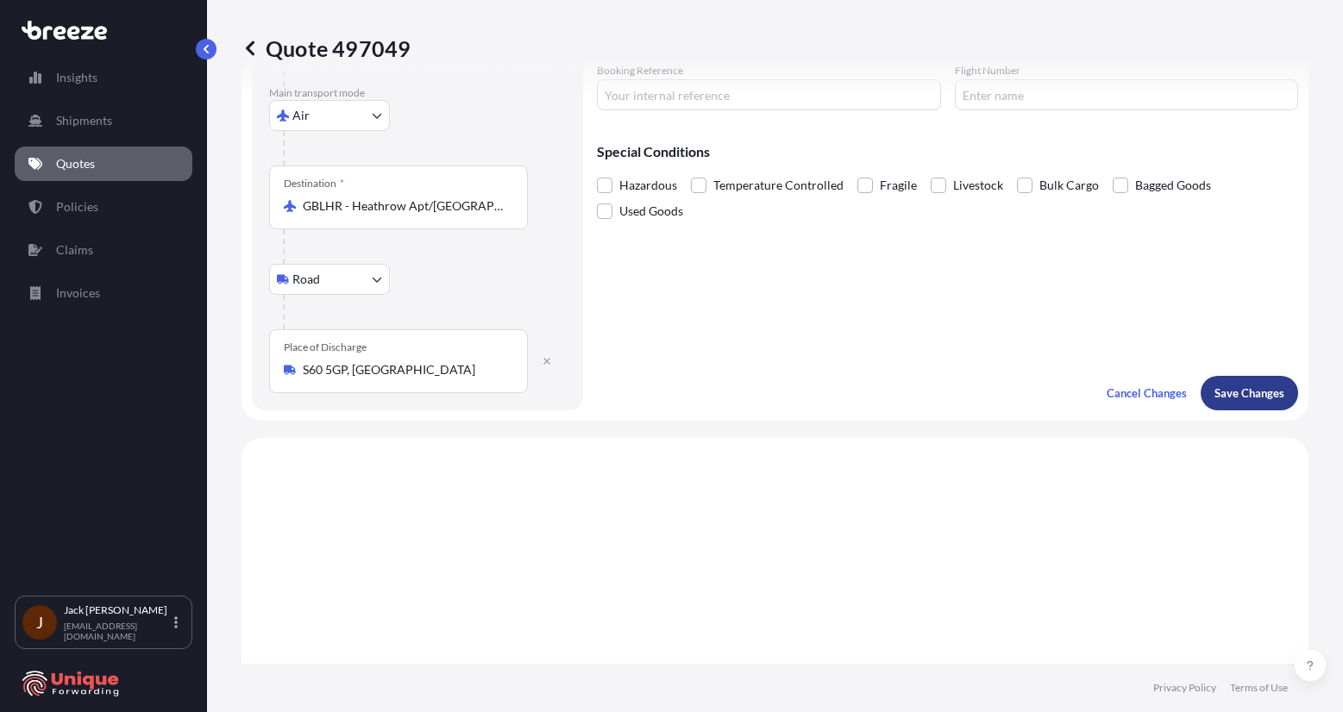
click at [1226, 393] on p "Save Changes" at bounding box center [1249, 393] width 70 height 17
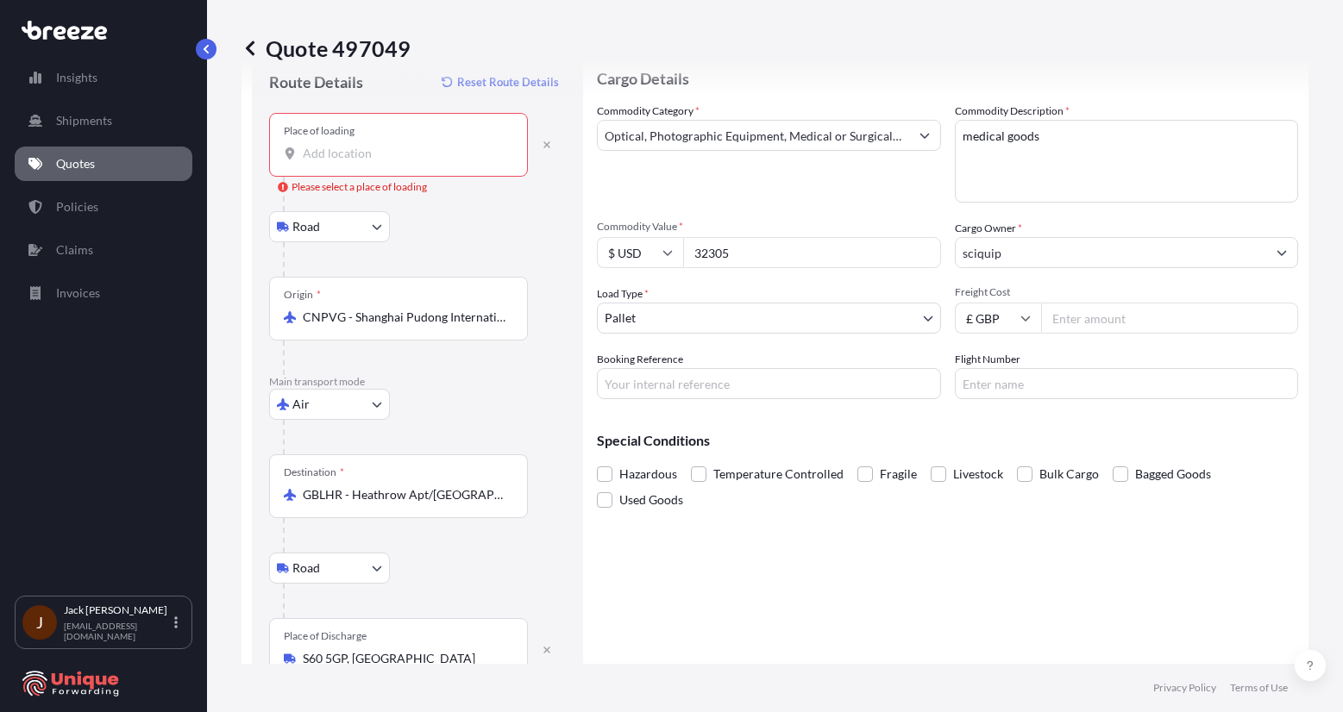
scroll to position [0, 0]
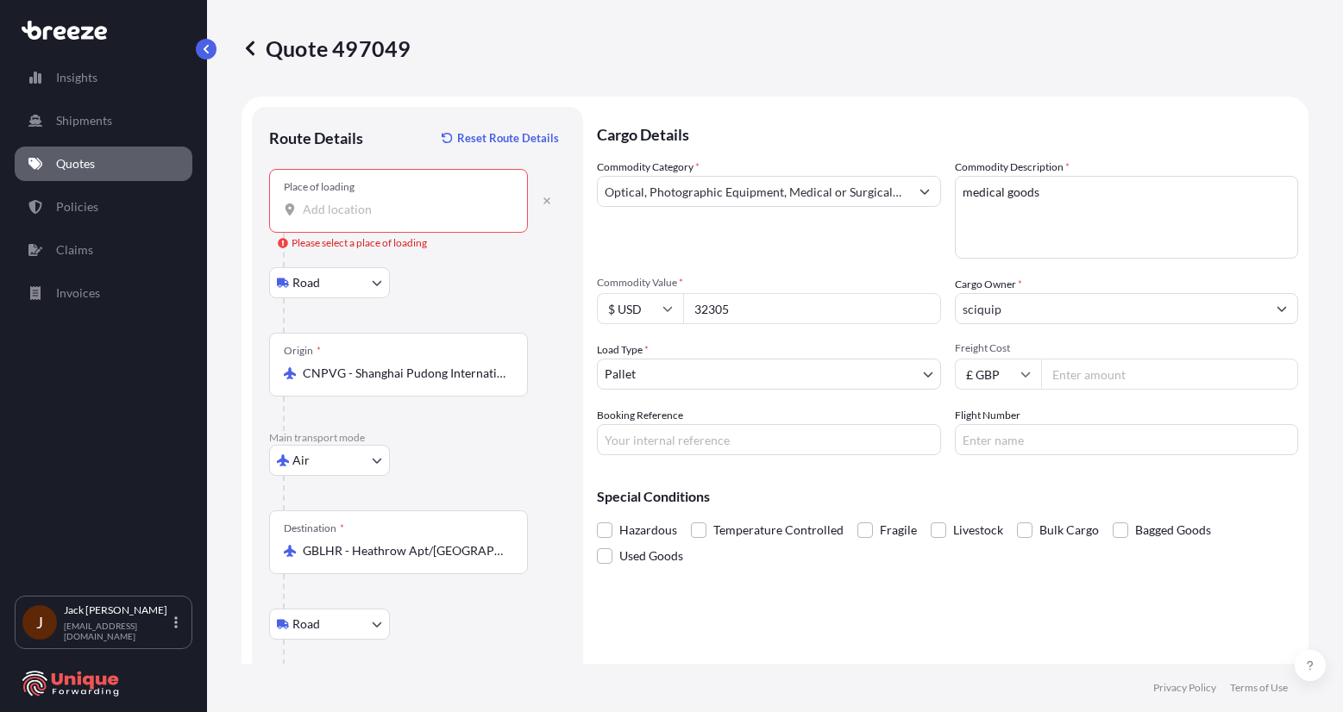
click at [366, 181] on div "Place of loading" at bounding box center [398, 201] width 259 height 64
click at [366, 201] on input "Place of loading Please select a place of loading" at bounding box center [405, 209] width 204 height 17
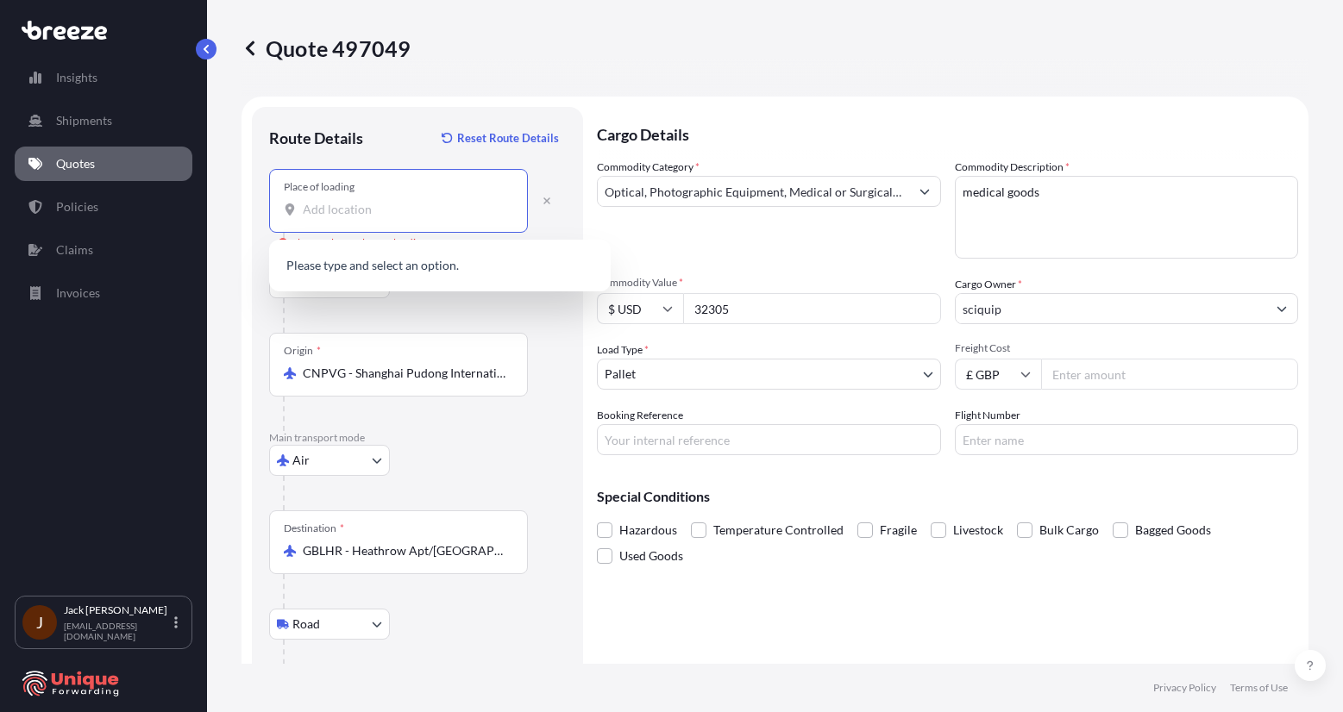
click at [371, 206] on input "Place of loading Please select a place of loading" at bounding box center [405, 209] width 204 height 17
paste input "Option 1 – Sea Freight EXW [GEOGRAPHIC_DATA], [GEOGRAPHIC_DATA] 200030 // 16 Ca…"
type input "Option 1 – Sea Freight EXW [GEOGRAPHIC_DATA], [GEOGRAPHIC_DATA] 200030 // 16 Ca…"
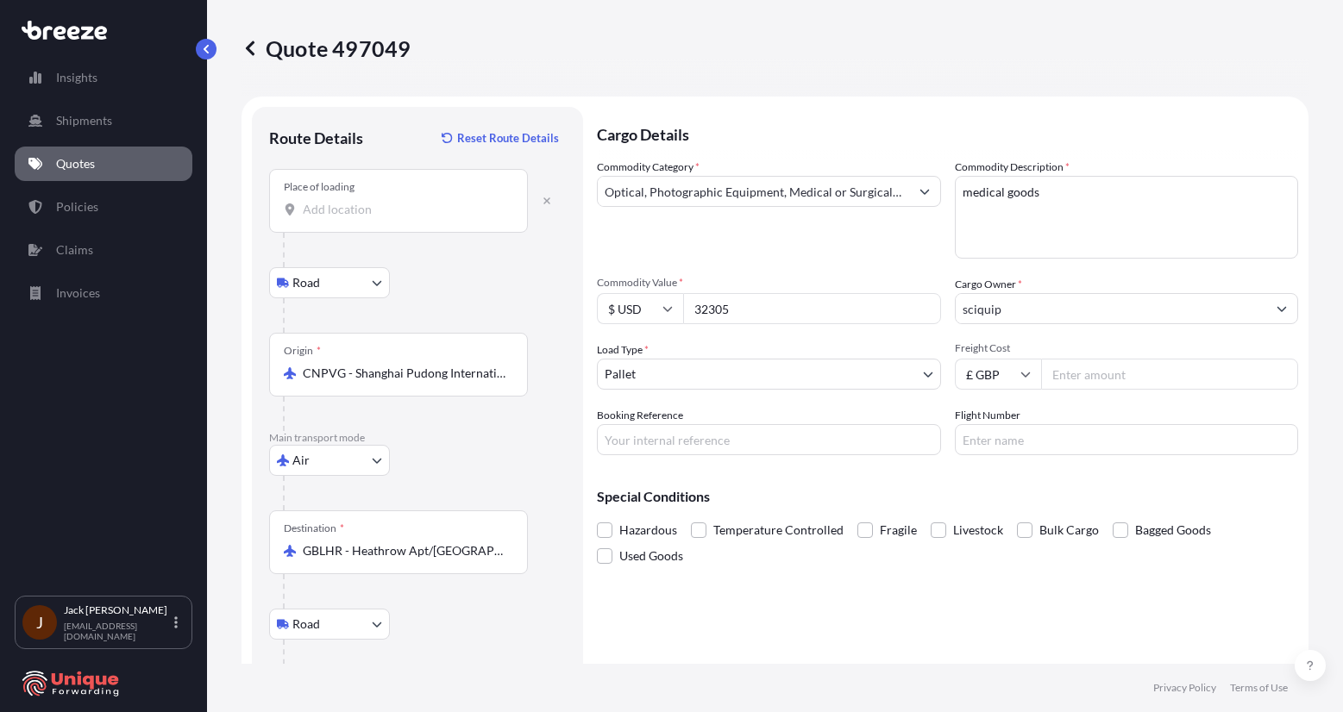
click at [369, 222] on div "Place of loading" at bounding box center [398, 201] width 259 height 64
click at [369, 218] on input "Place of loading" at bounding box center [405, 209] width 204 height 17
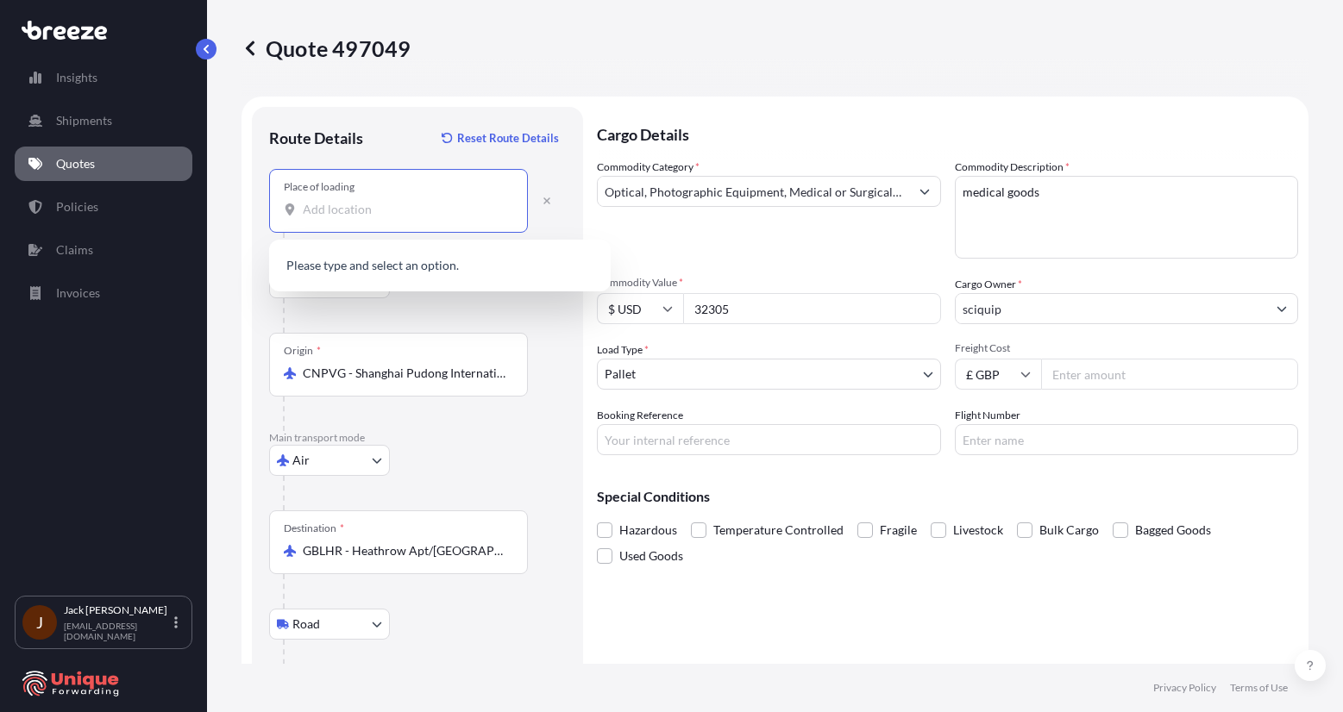
paste input "[GEOGRAPHIC_DATA] 200030"
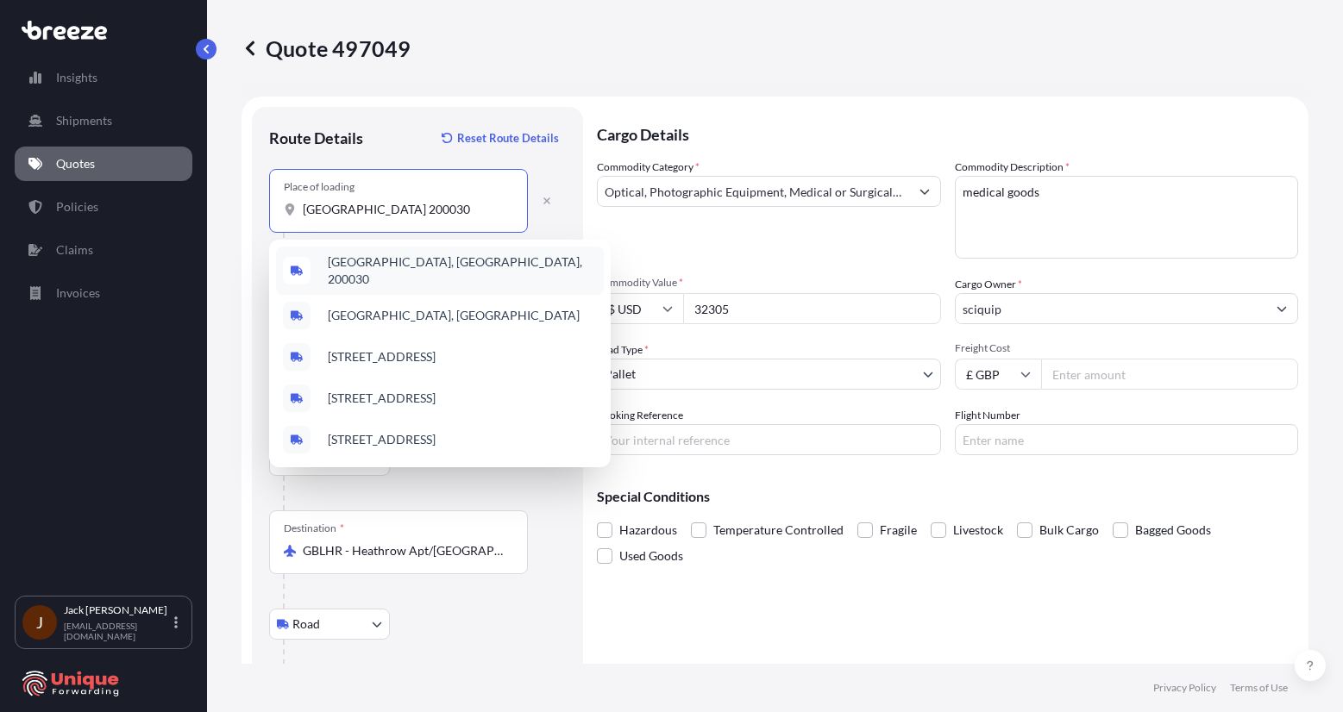
click at [406, 265] on span "[GEOGRAPHIC_DATA], [GEOGRAPHIC_DATA], 200030" at bounding box center [462, 271] width 269 height 34
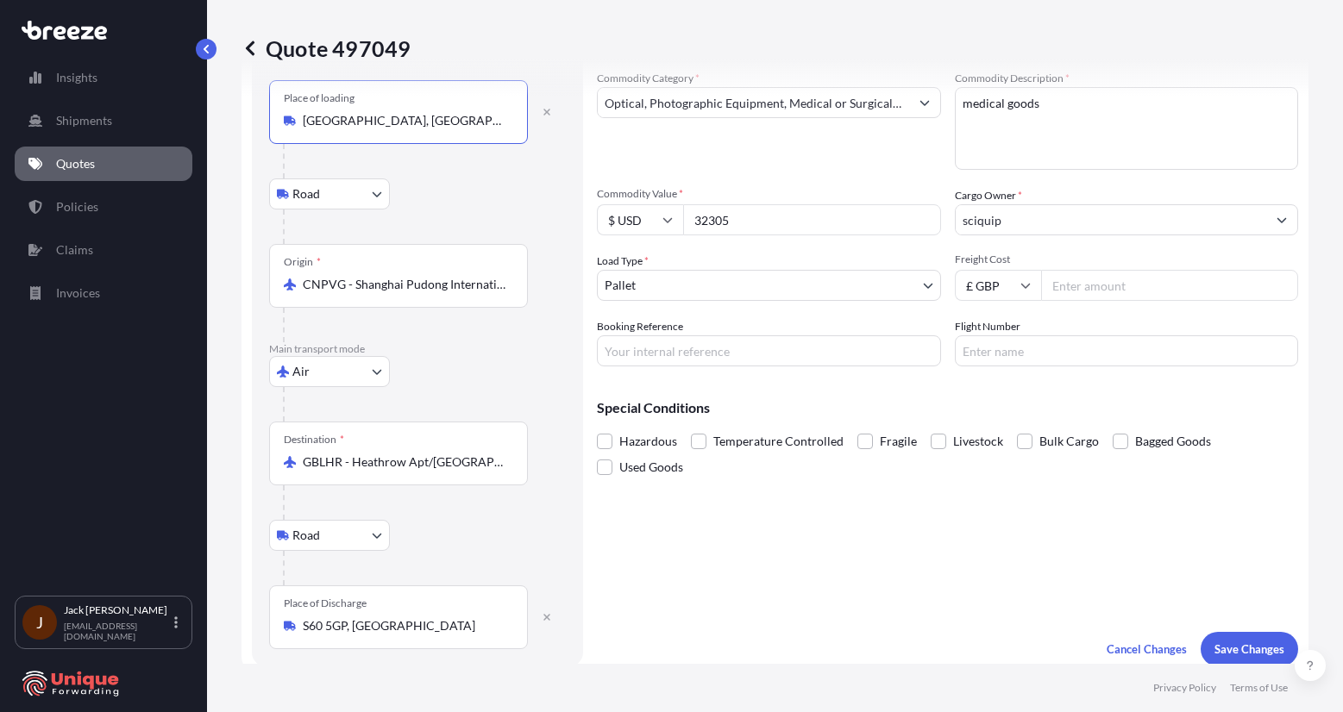
scroll to position [172, 0]
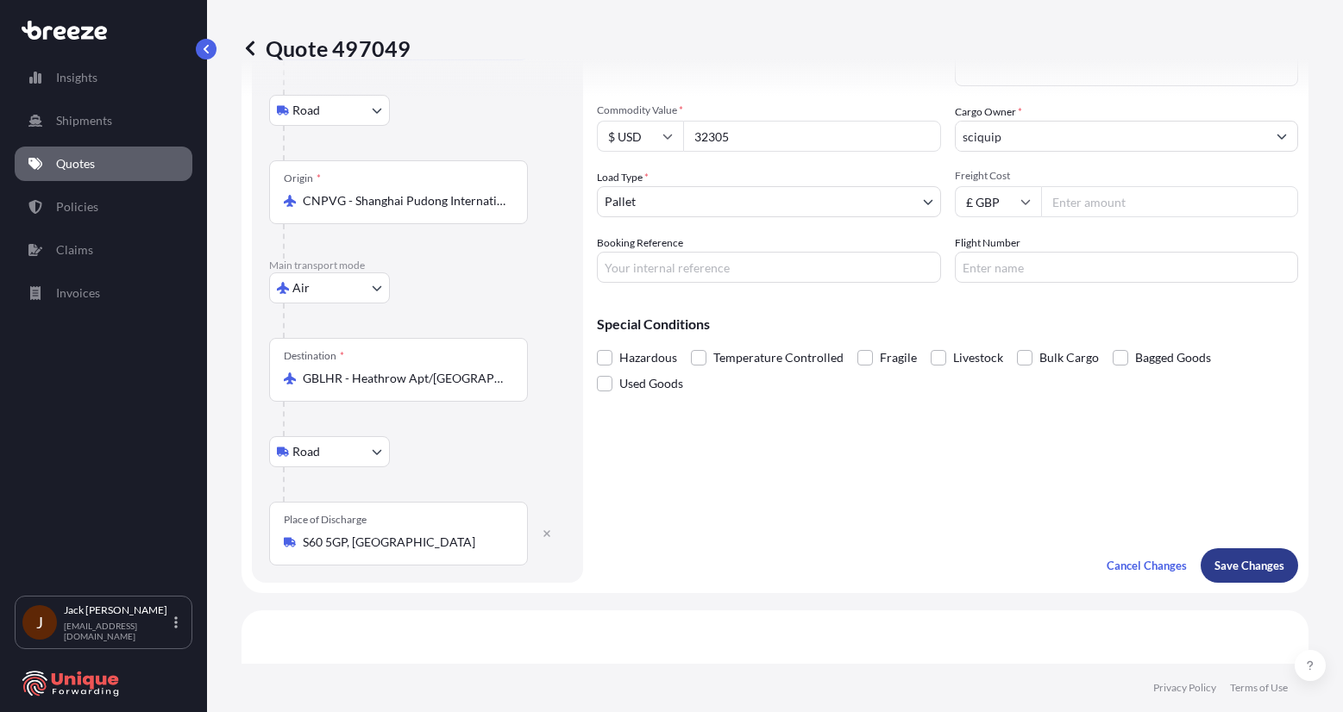
type input "[GEOGRAPHIC_DATA], [GEOGRAPHIC_DATA], 200030"
click at [1246, 561] on p "Save Changes" at bounding box center [1249, 565] width 70 height 17
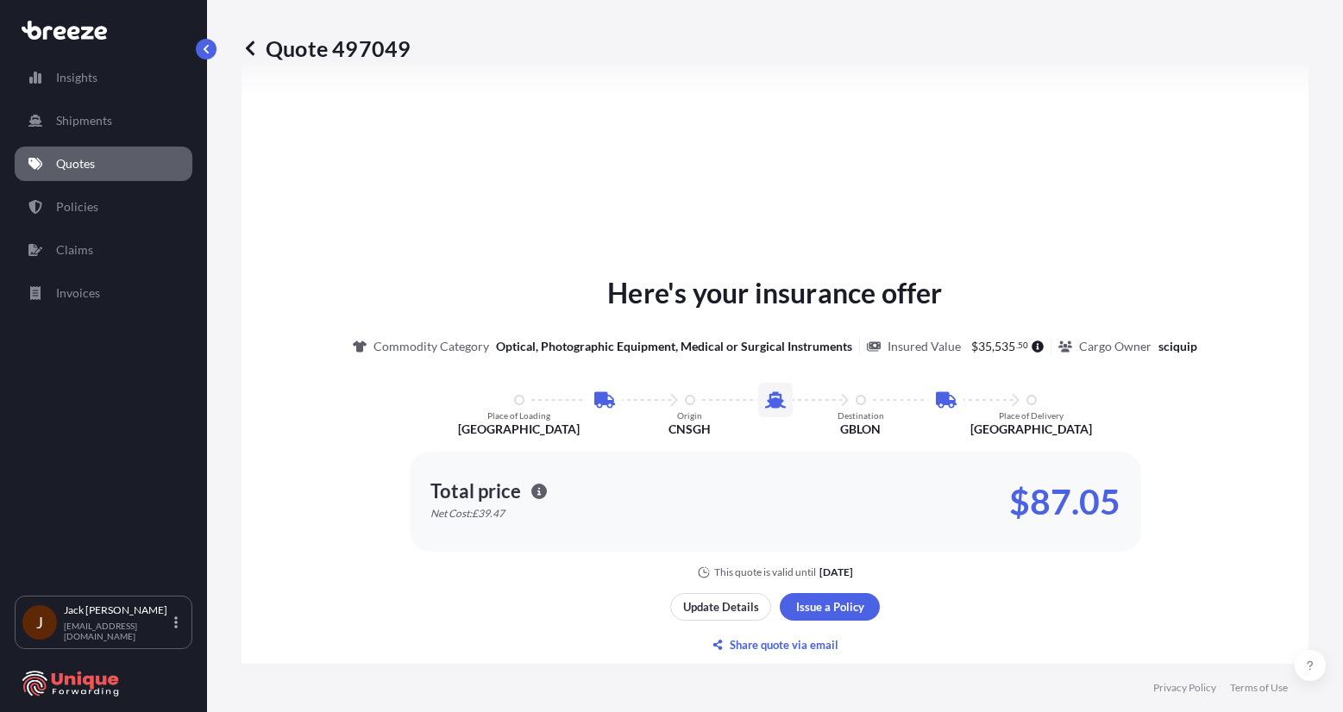
select select "Road"
select select "Air"
select select "Road"
select select "1"
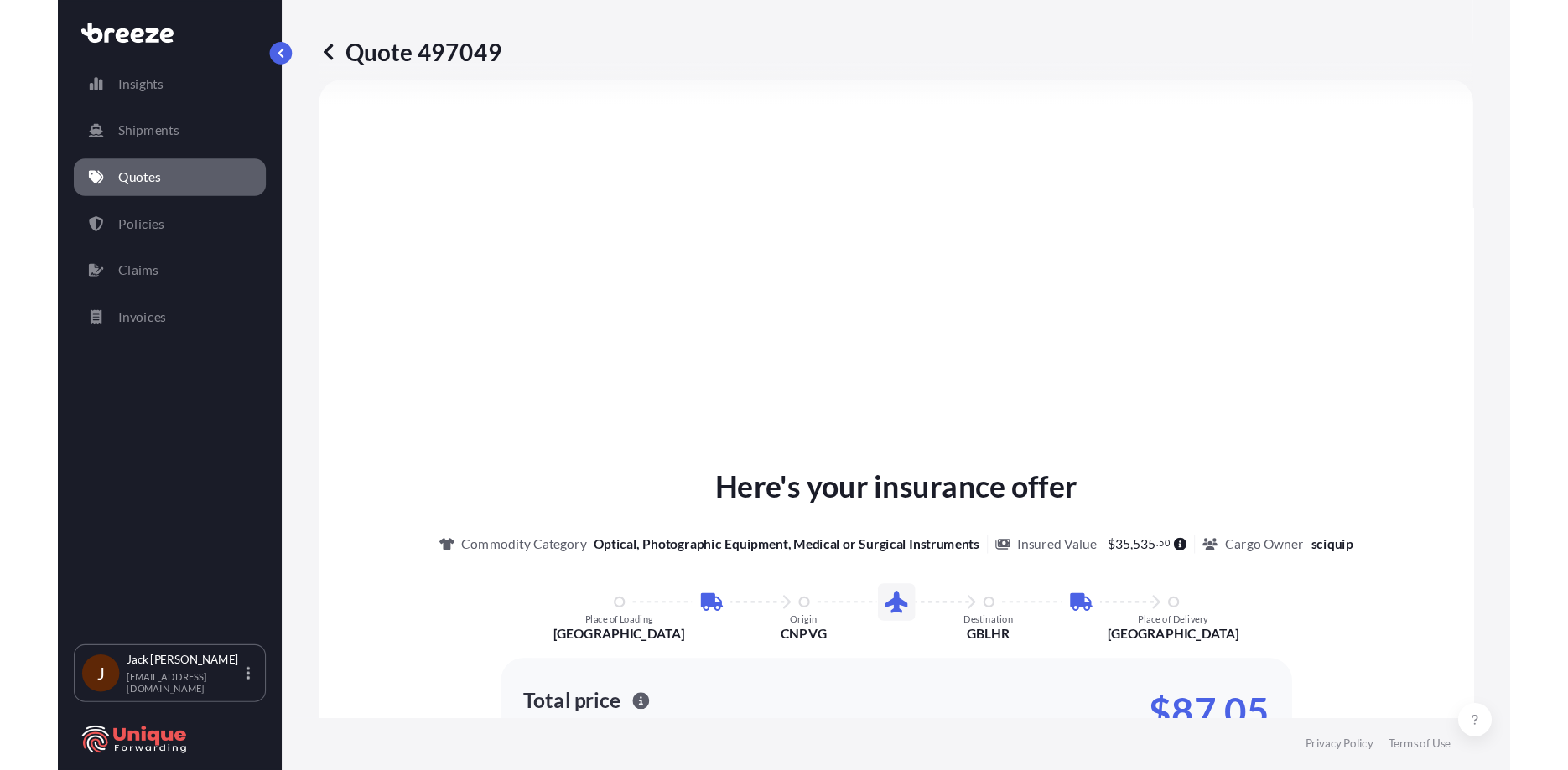
scroll to position [678, 0]
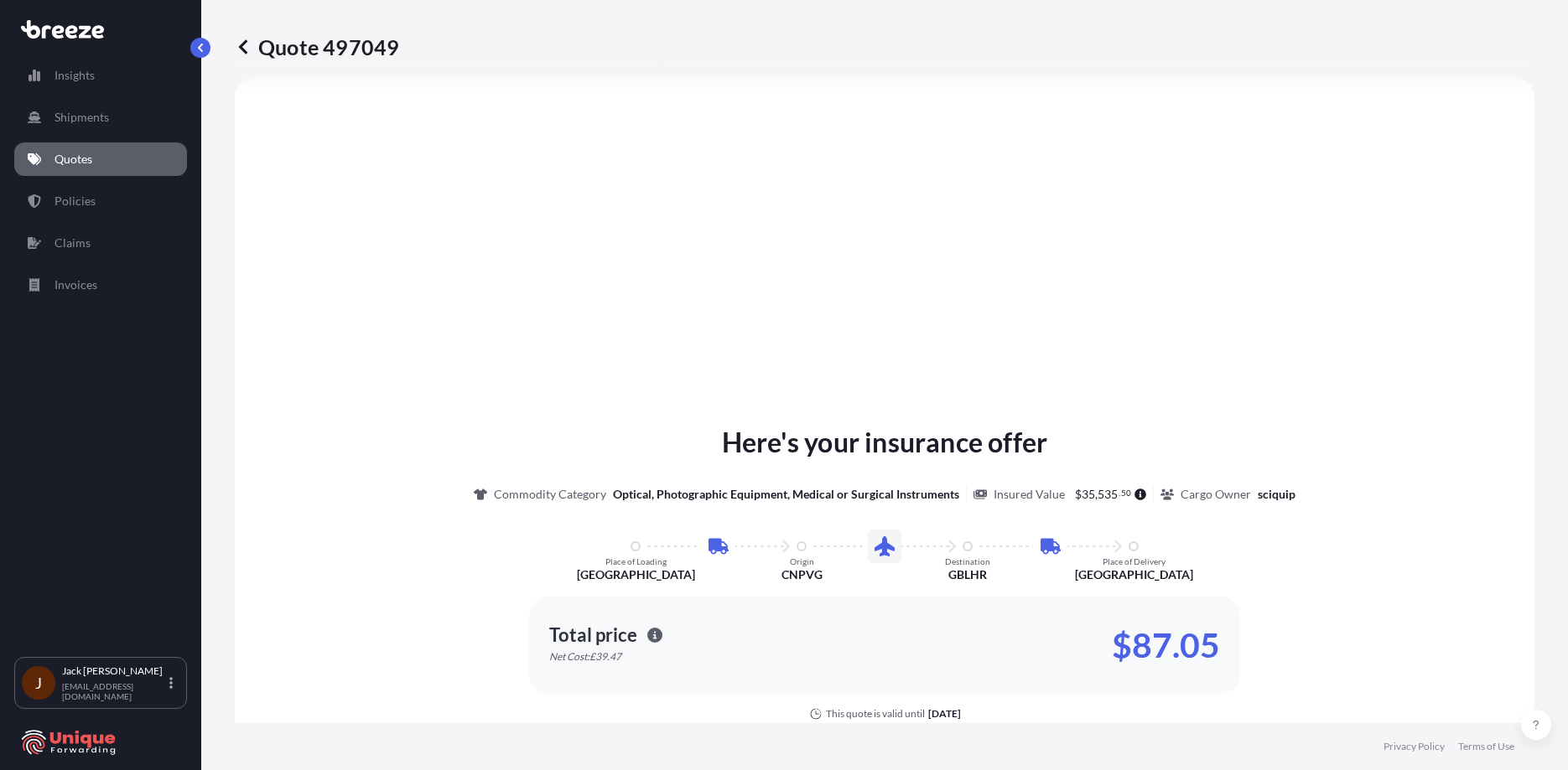
click at [981, 61] on div "Quote 497049" at bounding box center [884, 47] width 1300 height 94
drag, startPoint x: 977, startPoint y: 60, endPoint x: 960, endPoint y: 63, distance: 17.3
click at [962, 60] on div "Quote 497049" at bounding box center [884, 47] width 1300 height 94
click at [960, 63] on div "Quote 497049" at bounding box center [884, 47] width 1300 height 94
click at [747, 62] on div "Quote 497049" at bounding box center [884, 47] width 1300 height 94
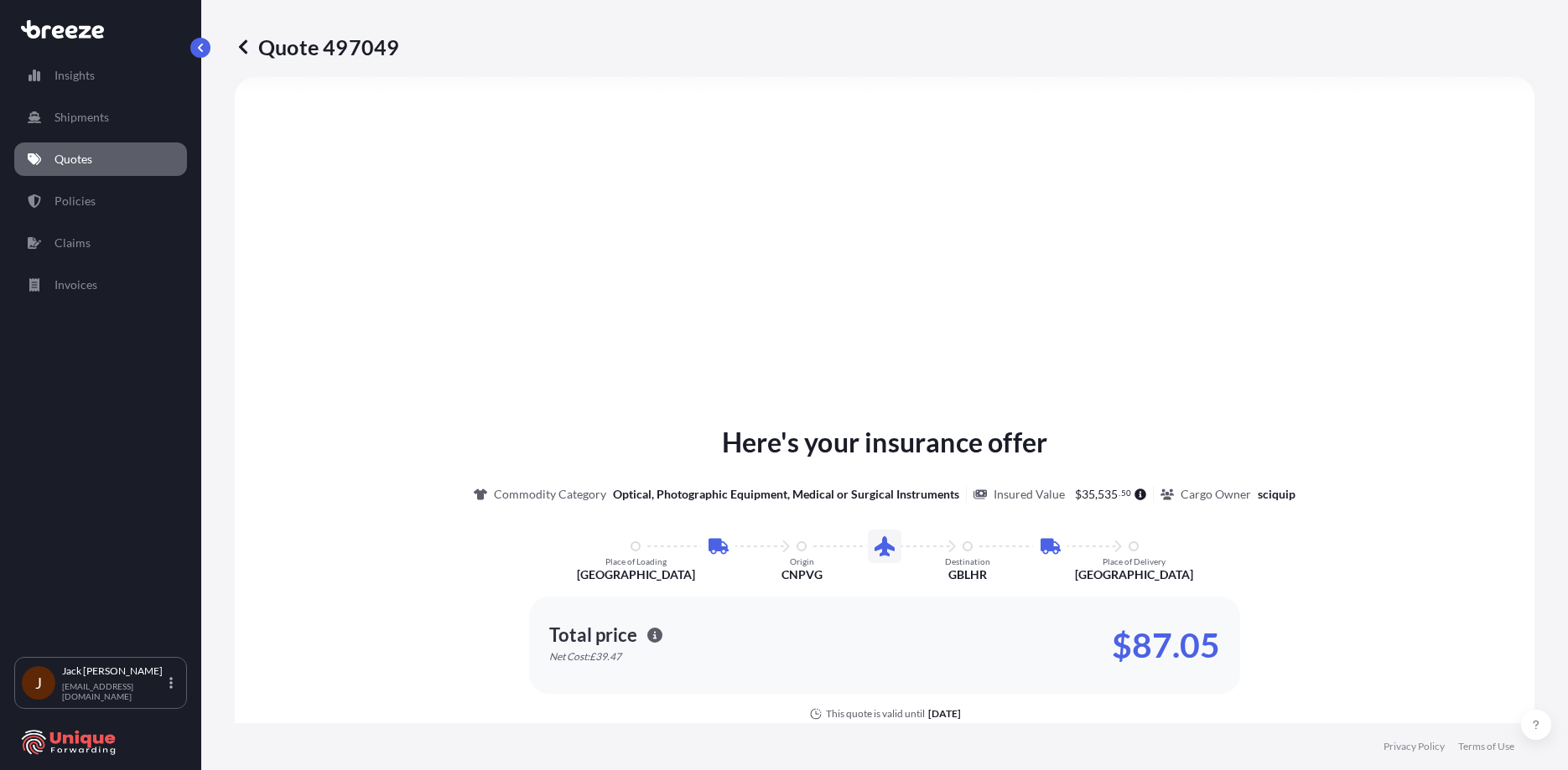
drag, startPoint x: 749, startPoint y: 64, endPoint x: 741, endPoint y: 64, distance: 8.0
click at [739, 64] on div "Quote 497049" at bounding box center [884, 47] width 1300 height 94
click at [746, 24] on div "Quote 497049" at bounding box center [884, 47] width 1300 height 94
drag, startPoint x: 740, startPoint y: 44, endPoint x: 654, endPoint y: 58, distance: 87.1
click at [654, 58] on div "Quote 497049" at bounding box center [884, 47] width 1300 height 27
